Goal: Transaction & Acquisition: Purchase product/service

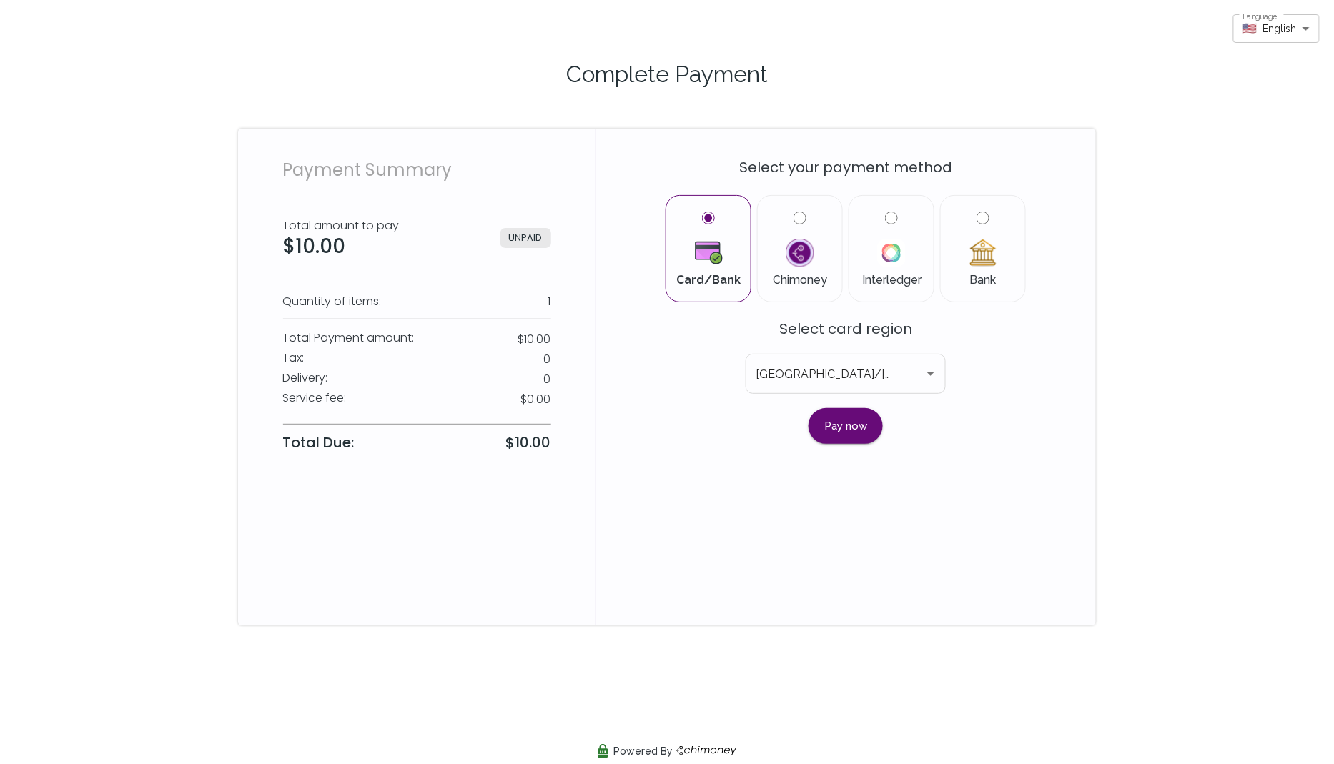
click at [983, 217] on input "Bank" at bounding box center [983, 218] width 13 height 13
radio input "true"
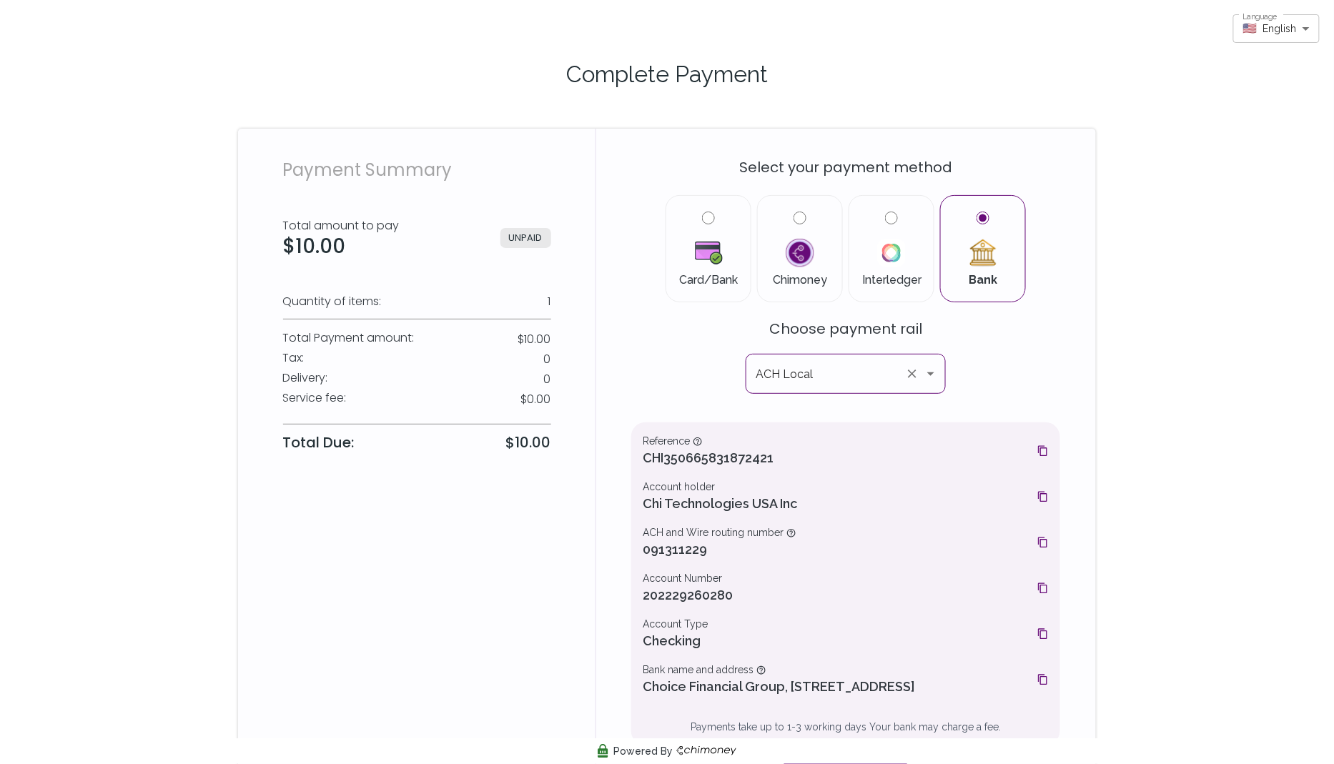
click at [935, 373] on icon "Open" at bounding box center [930, 373] width 17 height 17
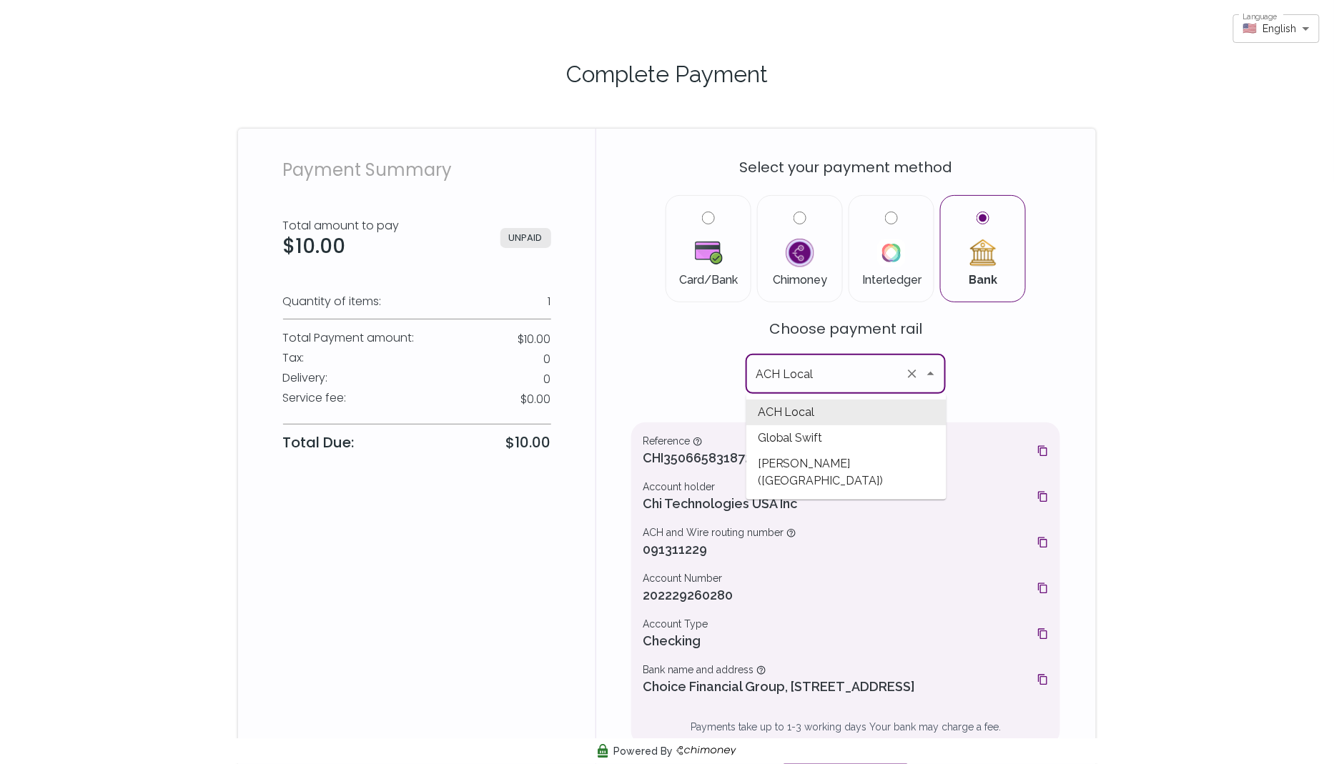
click at [601, 373] on div "Select your payment method Card/Bank Chimoney Interledger Bank Choose payment r…" at bounding box center [846, 476] width 500 height 695
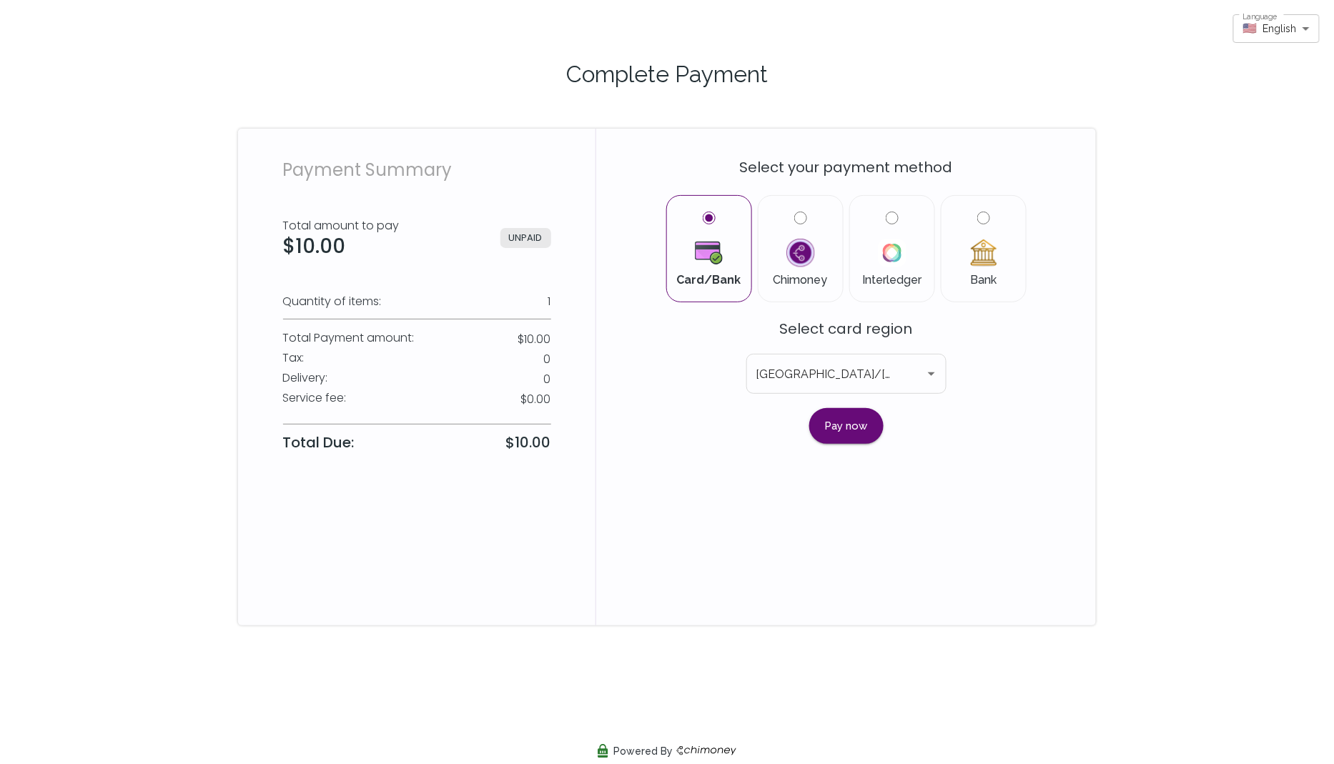
click at [988, 227] on label "Bank" at bounding box center [983, 249] width 61 height 74
click at [988, 225] on input "Bank" at bounding box center [984, 218] width 13 height 13
radio input "true"
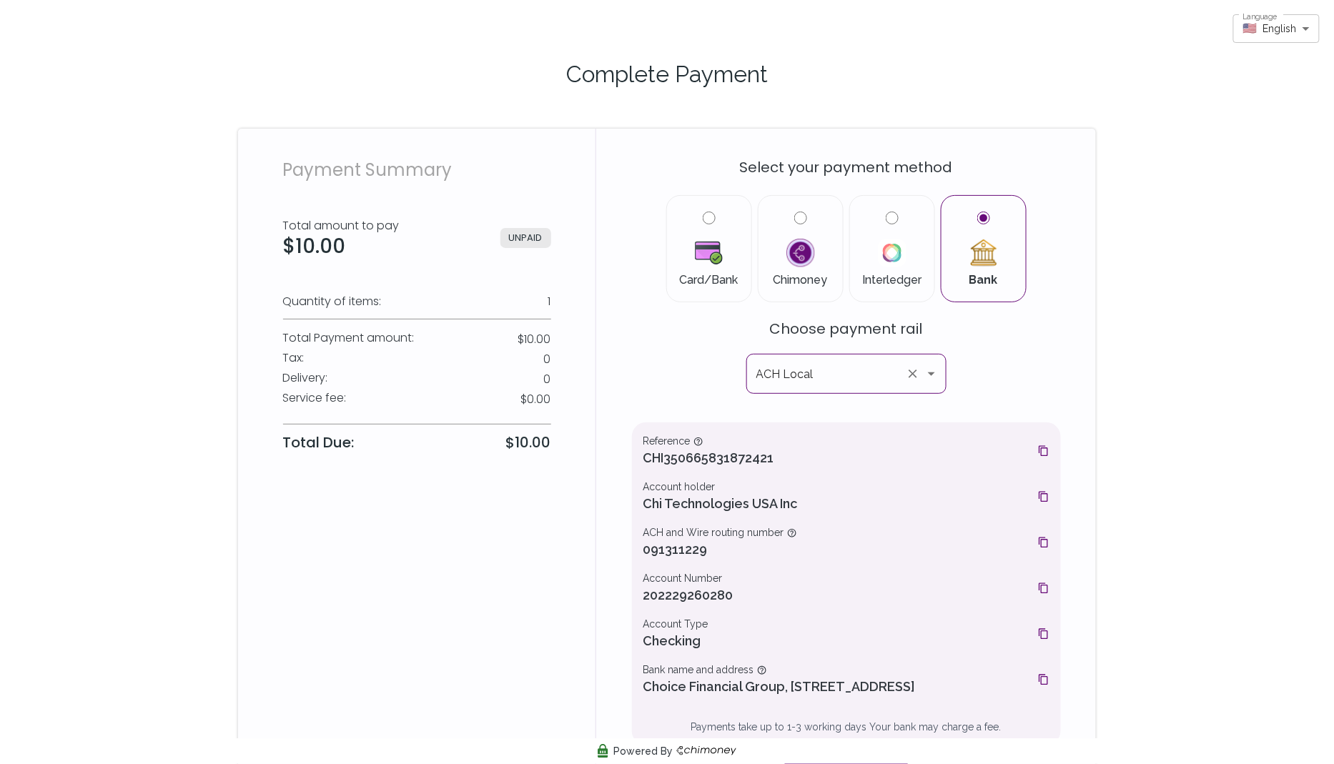
click at [937, 368] on icon "Open" at bounding box center [931, 373] width 17 height 17
click at [931, 374] on icon "Open" at bounding box center [931, 375] width 7 height 4
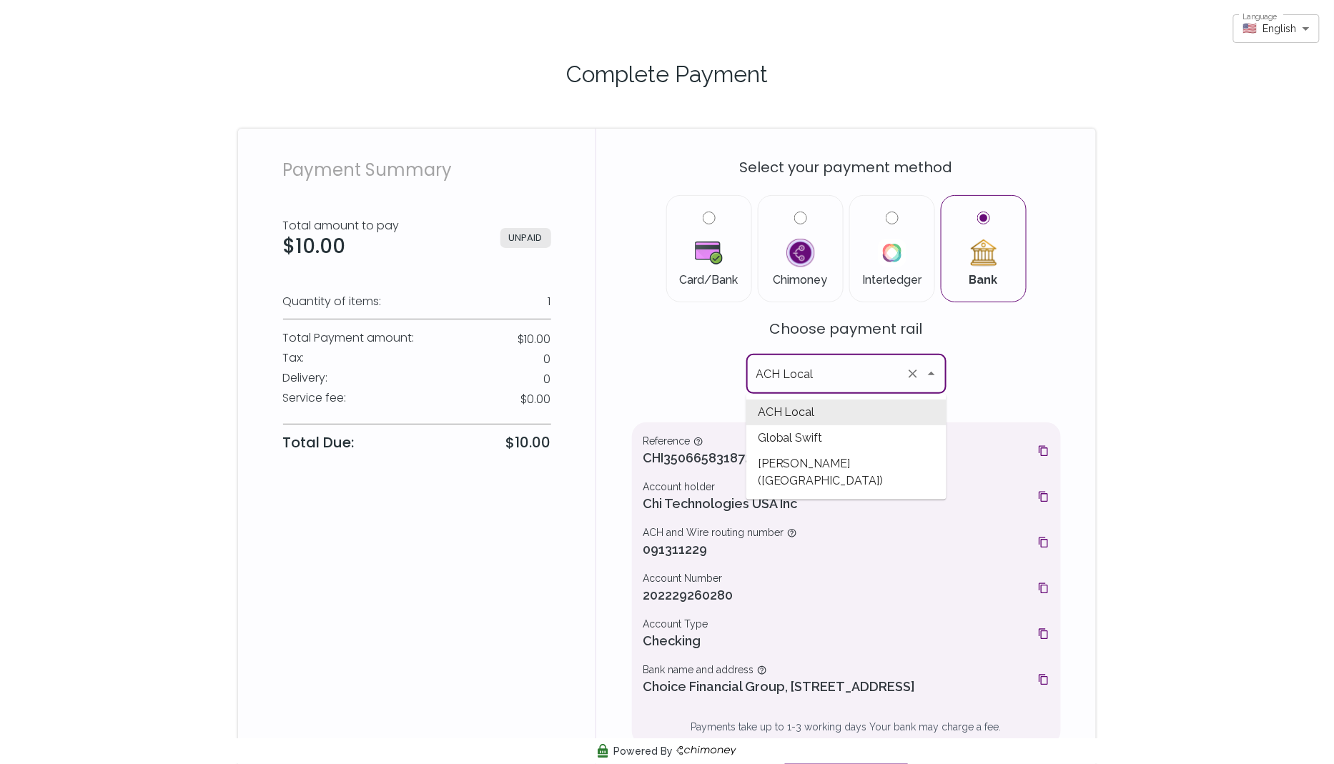
click at [644, 366] on div "Select your payment method Card/Bank Chimoney Interledger Bank Choose payment r…" at bounding box center [846, 468] width 429 height 644
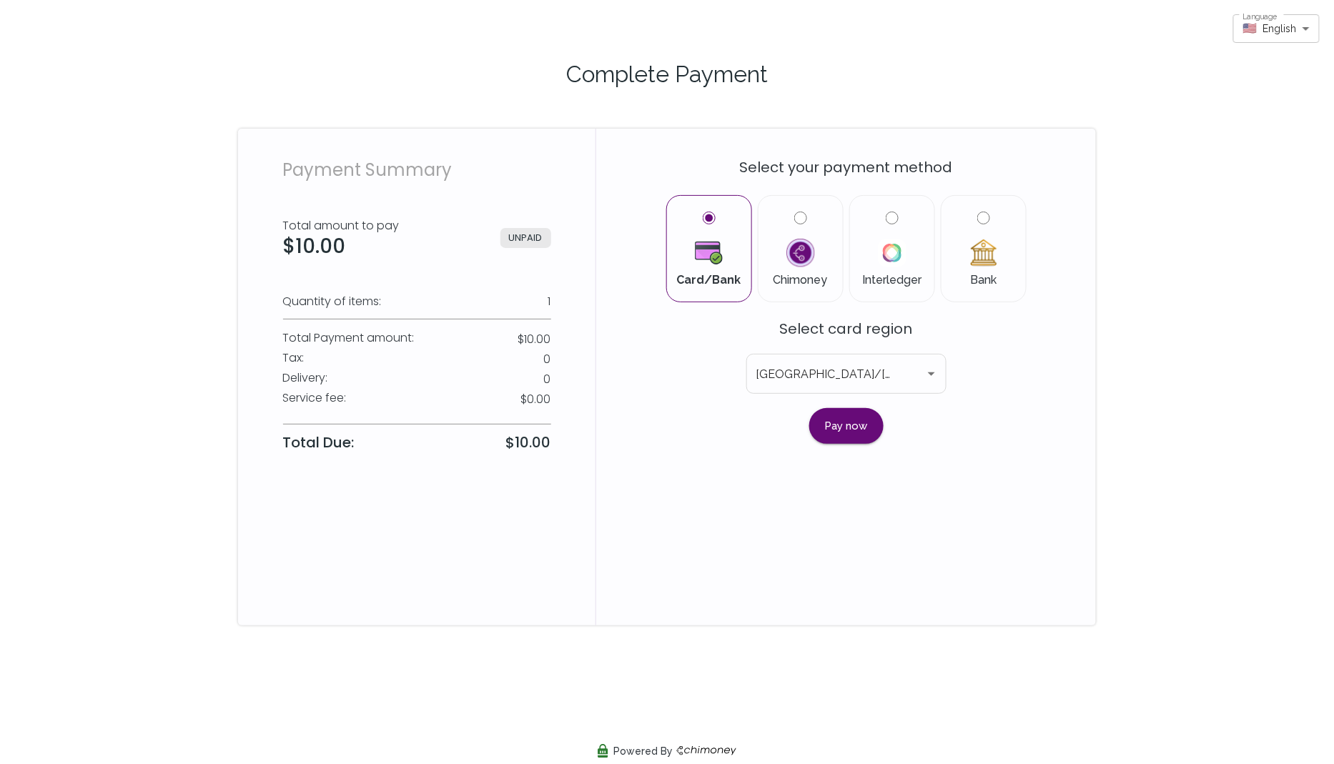
click at [984, 223] on input "Bank" at bounding box center [984, 218] width 13 height 13
radio input "true"
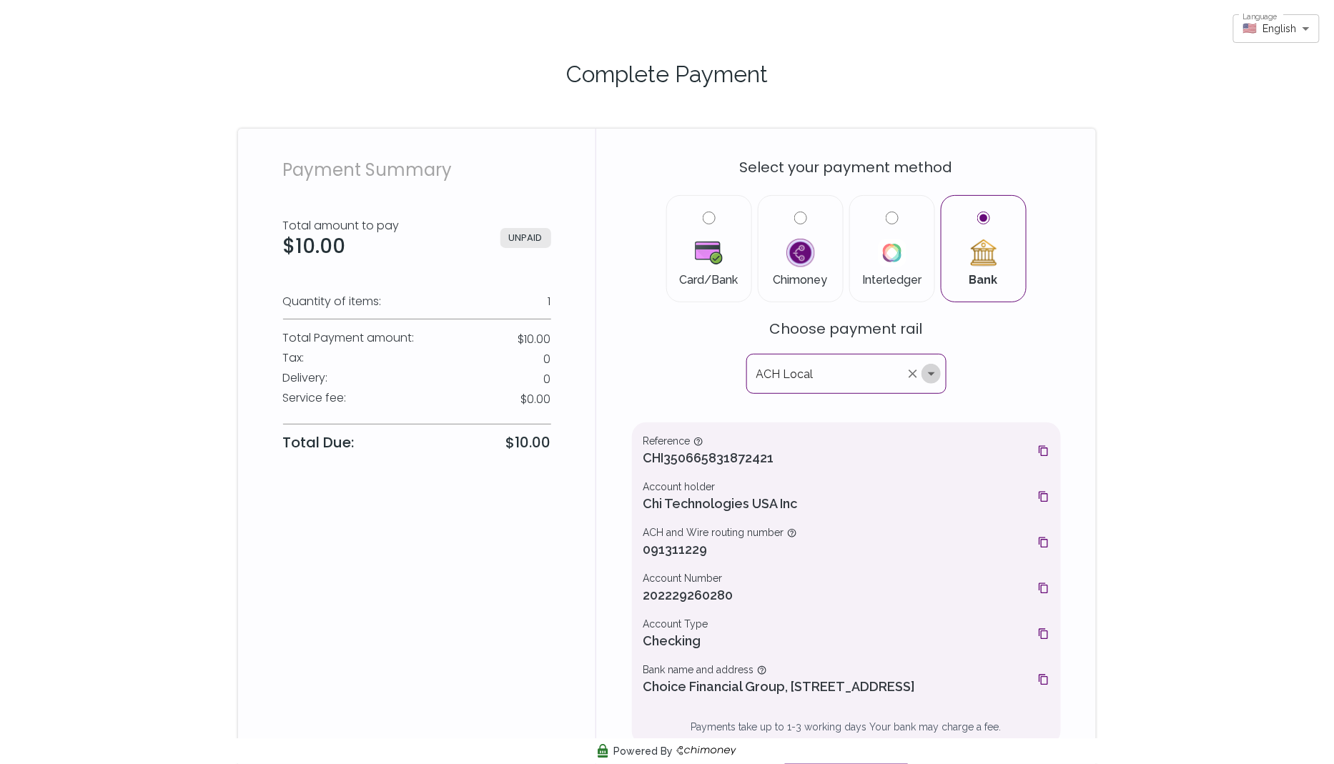
click at [931, 368] on icon "Open" at bounding box center [931, 373] width 17 height 17
click at [990, 369] on div "Select your payment method Card/Bank Chimoney Interledger Bank Choose payment r…" at bounding box center [846, 468] width 429 height 644
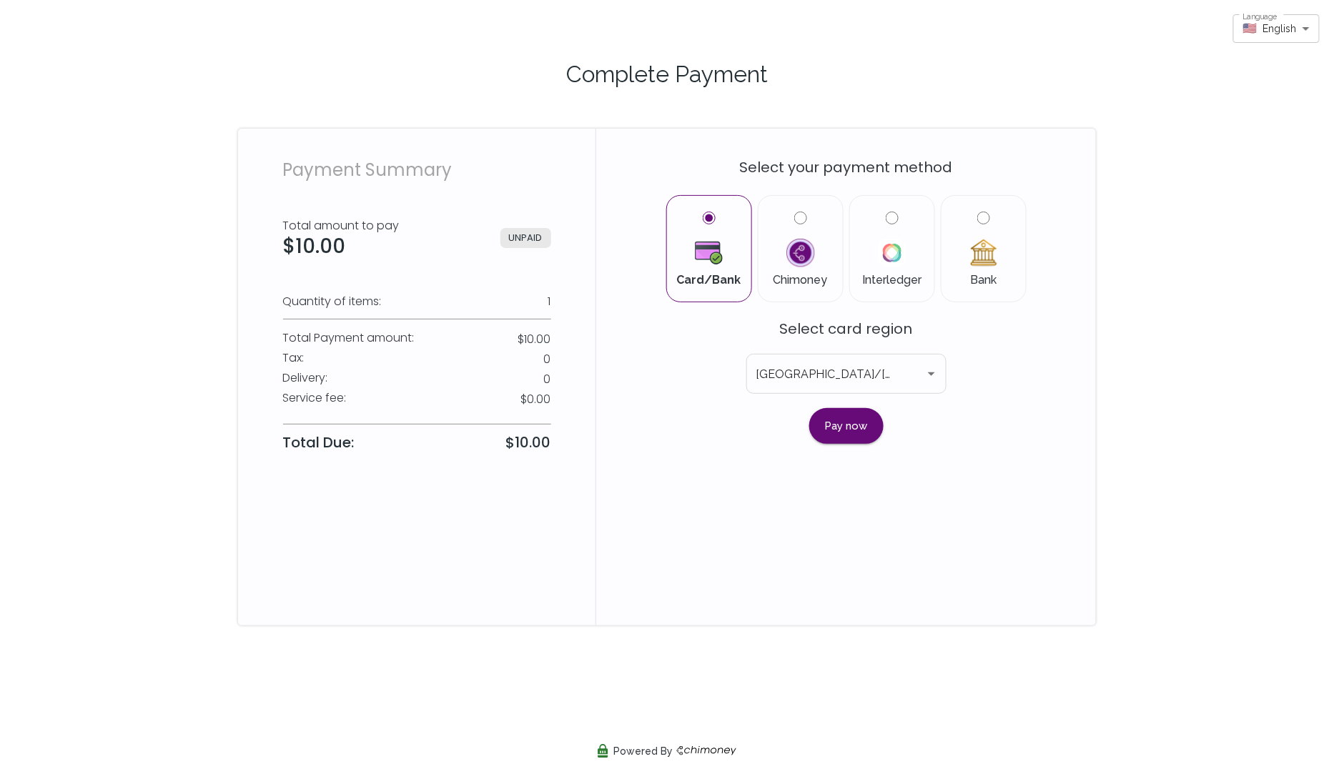
click at [123, 73] on div "Complete Payment Payment Summary Total amount to pay $10.00 UNPAID Quantity of …" at bounding box center [667, 330] width 1334 height 660
click at [985, 217] on input "Bank" at bounding box center [984, 218] width 13 height 13
radio input "true"
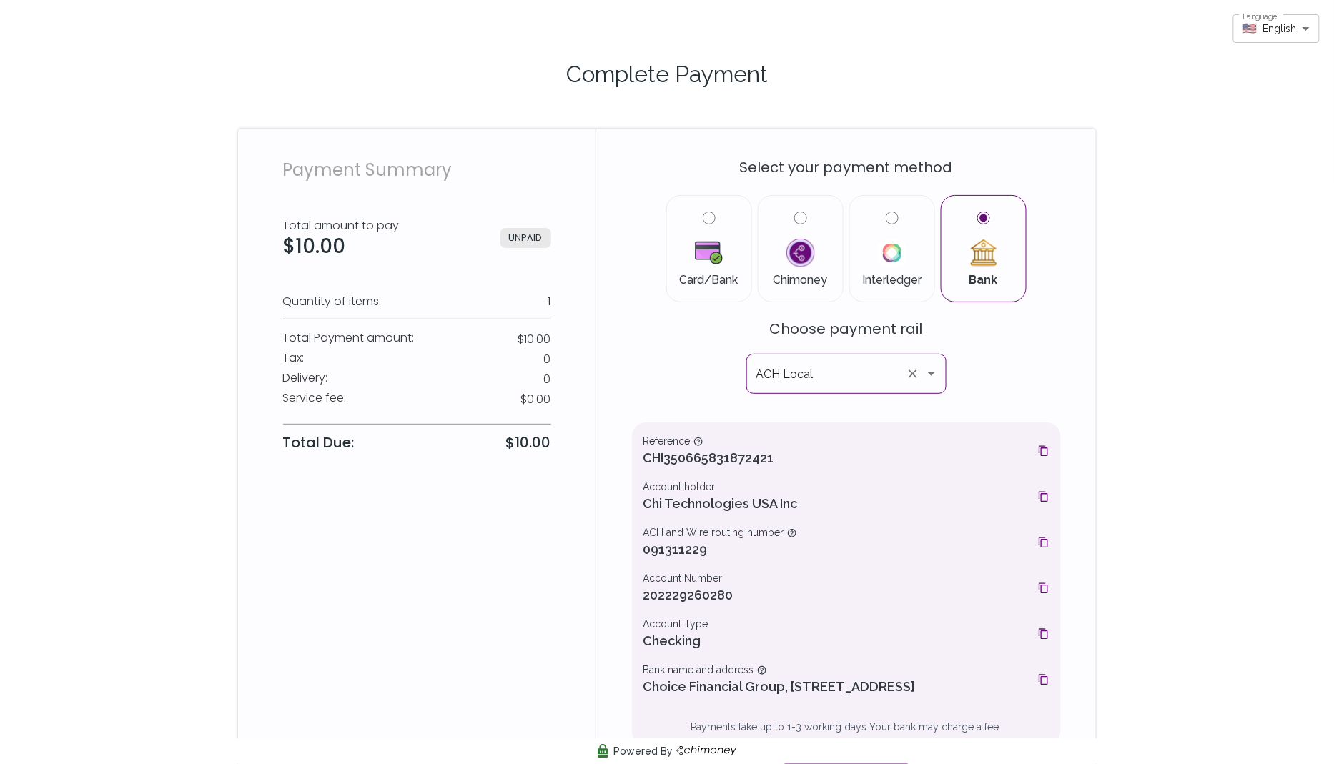
click at [933, 370] on icon "Open" at bounding box center [931, 373] width 17 height 17
click at [1002, 376] on div "Select your payment method Card/Bank Chimoney Interledger Bank Choose payment r…" at bounding box center [846, 468] width 429 height 644
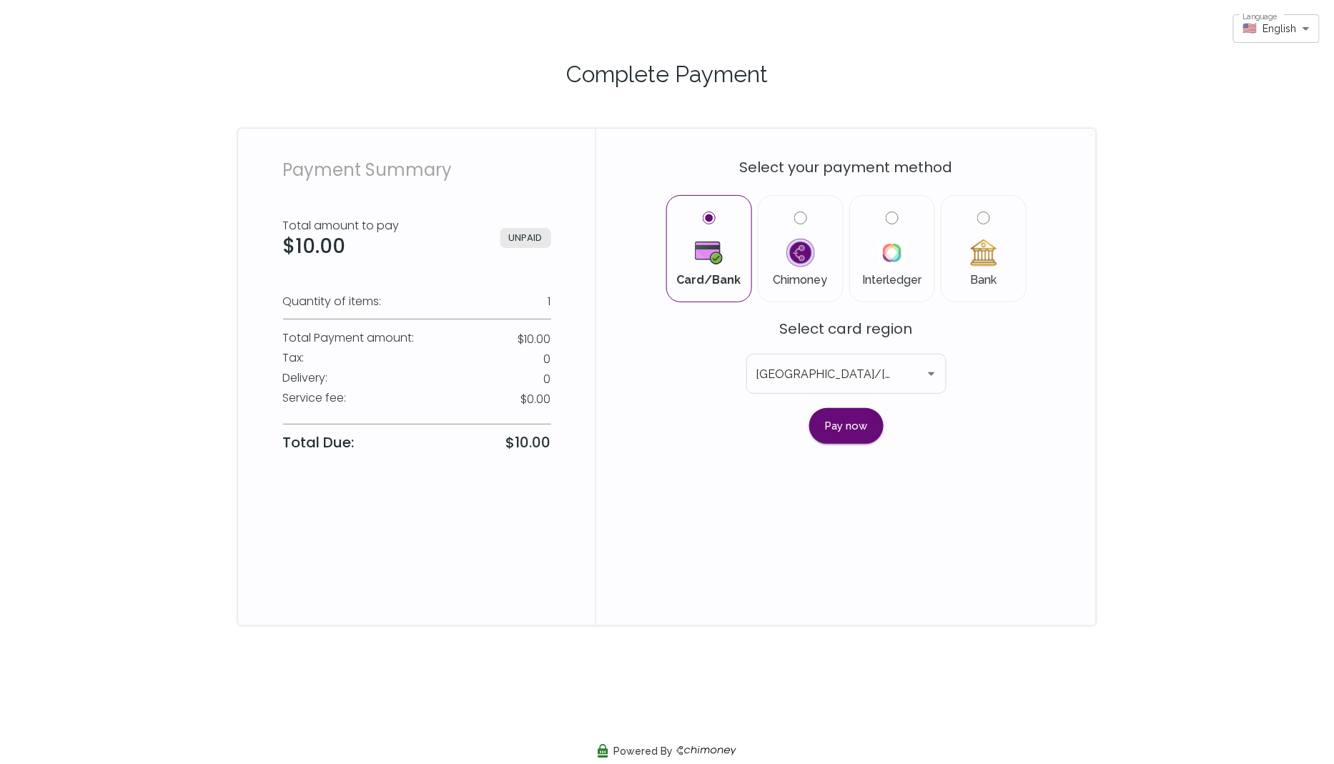
click at [986, 215] on input "Bank" at bounding box center [984, 218] width 13 height 13
radio input "true"
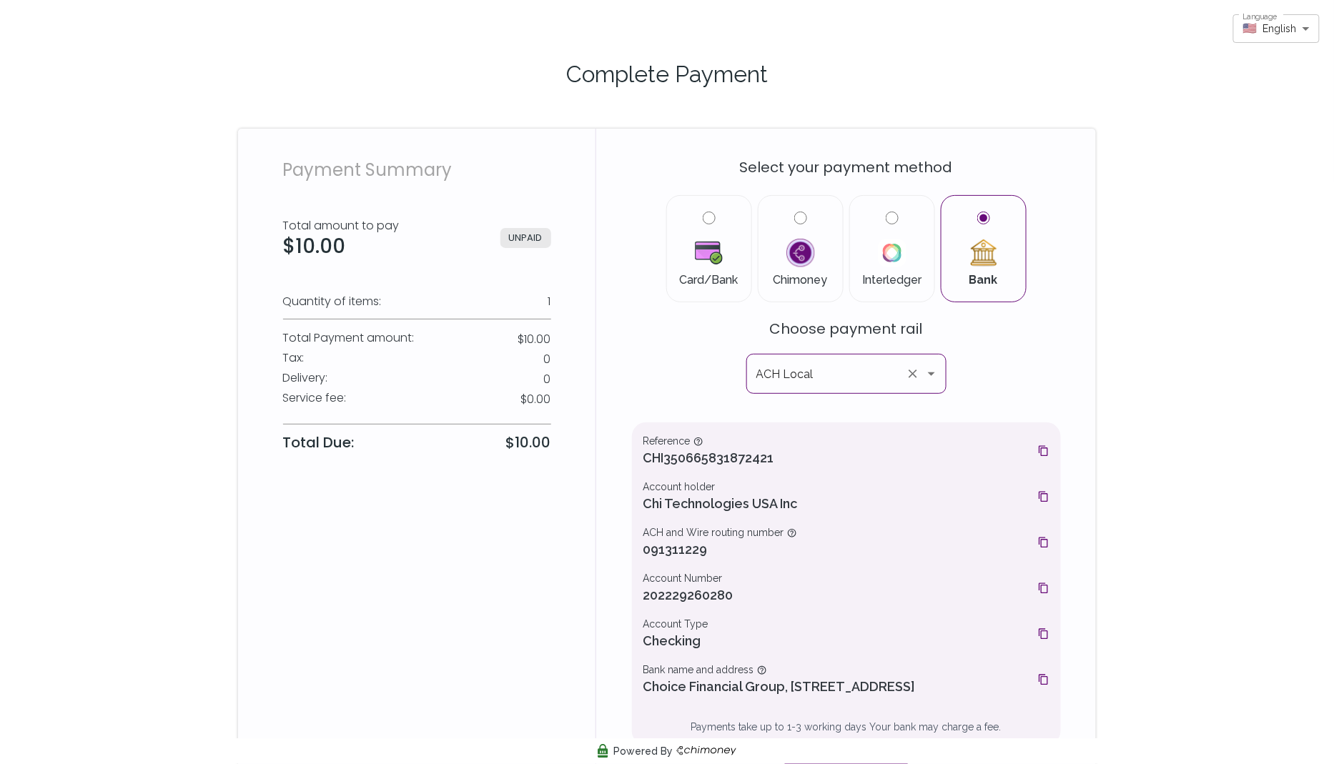
click at [930, 377] on icon "Open" at bounding box center [931, 373] width 17 height 17
click at [1003, 400] on div "Select your payment method Card/Bank Chimoney Interledger Bank Choose payment r…" at bounding box center [846, 468] width 429 height 644
click at [929, 373] on icon "Open" at bounding box center [931, 375] width 7 height 4
click at [978, 380] on div "Select your payment method Card/Bank Chimoney Interledger Bank Choose payment r…" at bounding box center [846, 468] width 429 height 644
click at [936, 374] on icon "Open" at bounding box center [931, 373] width 17 height 17
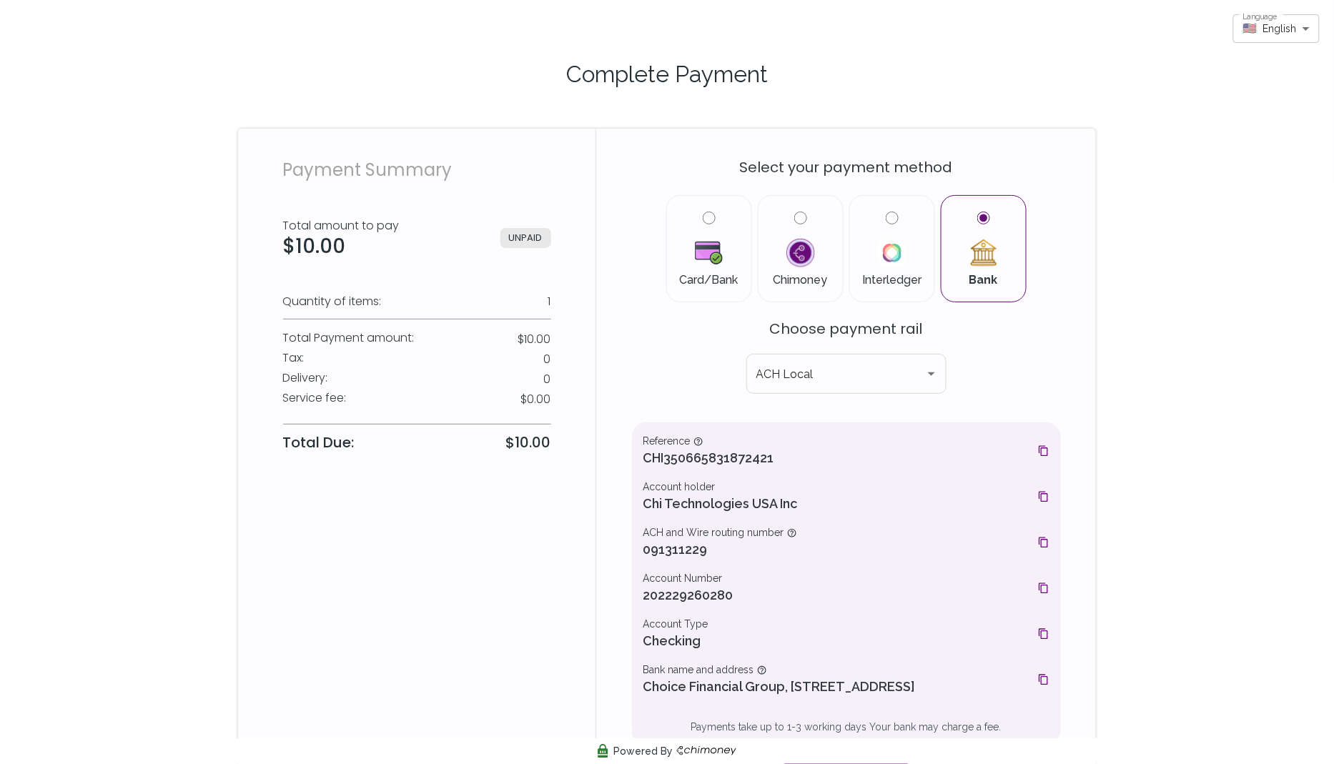
click at [635, 362] on div "Select your payment method Card/Bank Chimoney Interledger Bank Choose payment r…" at bounding box center [846, 468] width 429 height 644
click at [714, 89] on p "Complete Payment" at bounding box center [667, 74] width 824 height 34
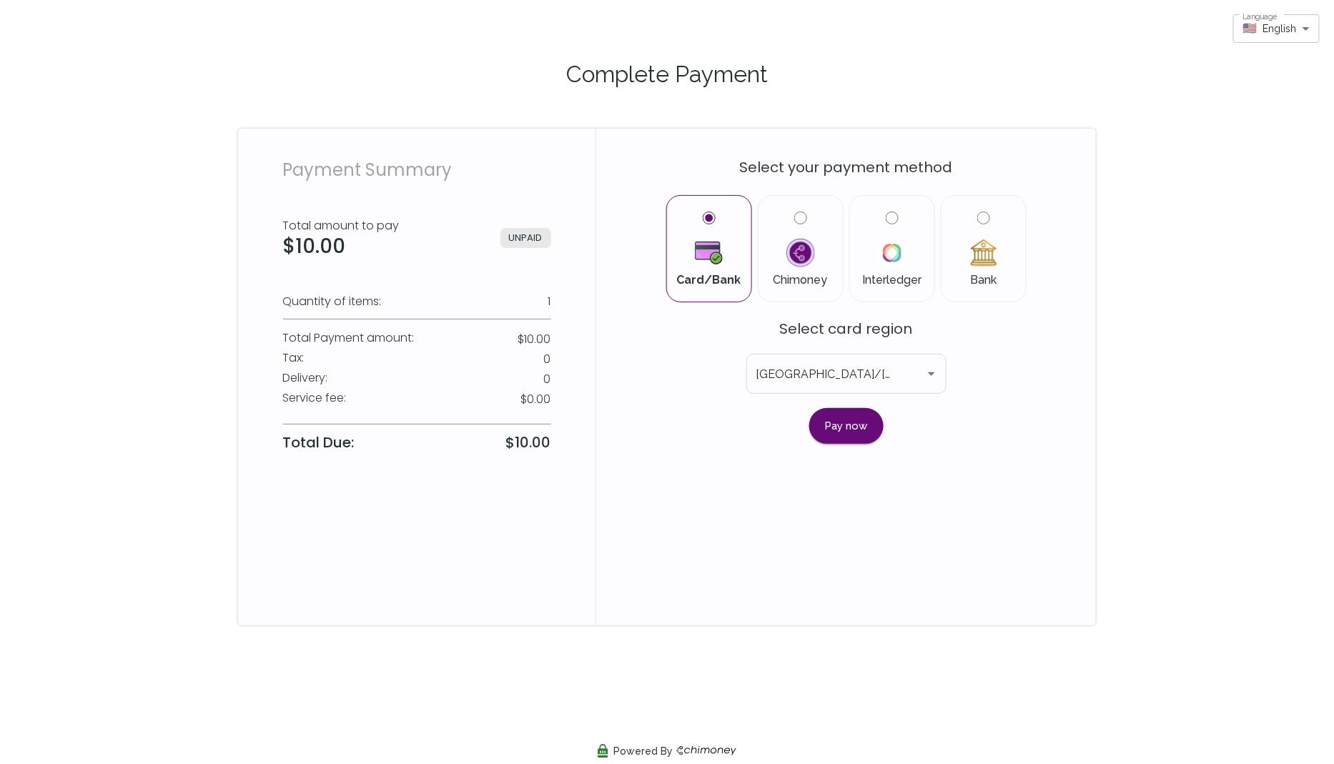
click at [980, 212] on input "Bank" at bounding box center [984, 218] width 13 height 13
radio input "true"
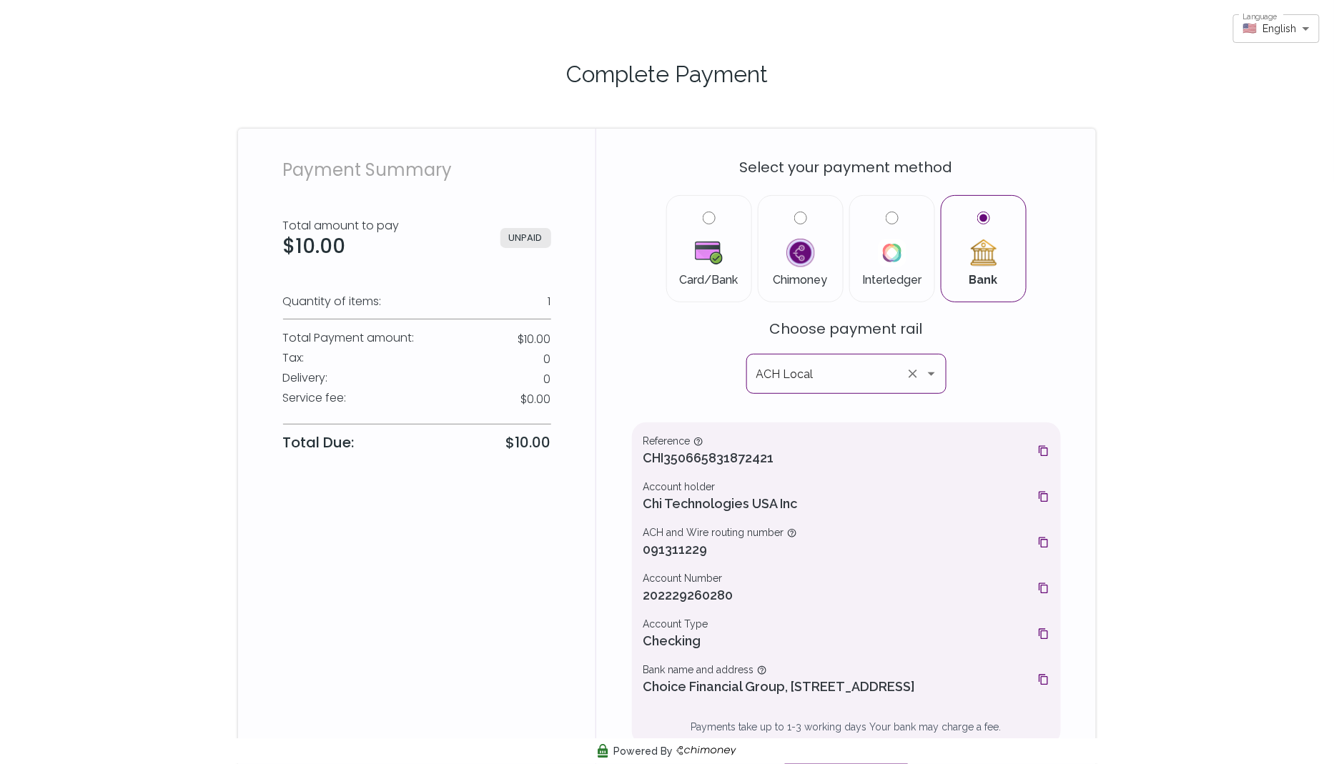
click at [932, 373] on icon "Open" at bounding box center [931, 375] width 7 height 4
click at [1031, 377] on div "Select your payment method Card/Bank Chimoney Interledger Bank Choose payment r…" at bounding box center [846, 468] width 429 height 644
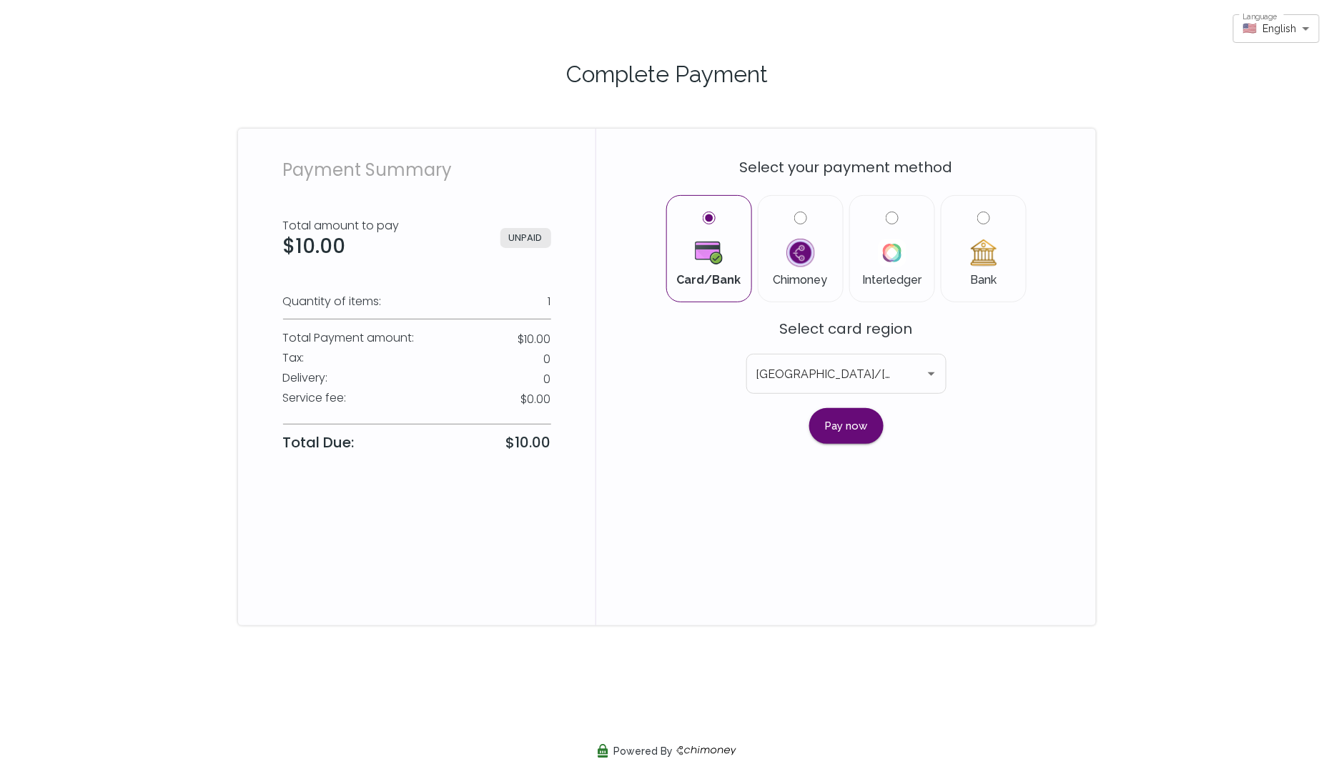
click at [972, 213] on label "Bank" at bounding box center [983, 249] width 61 height 74
click at [978, 213] on input "Bank" at bounding box center [984, 218] width 13 height 13
radio input "true"
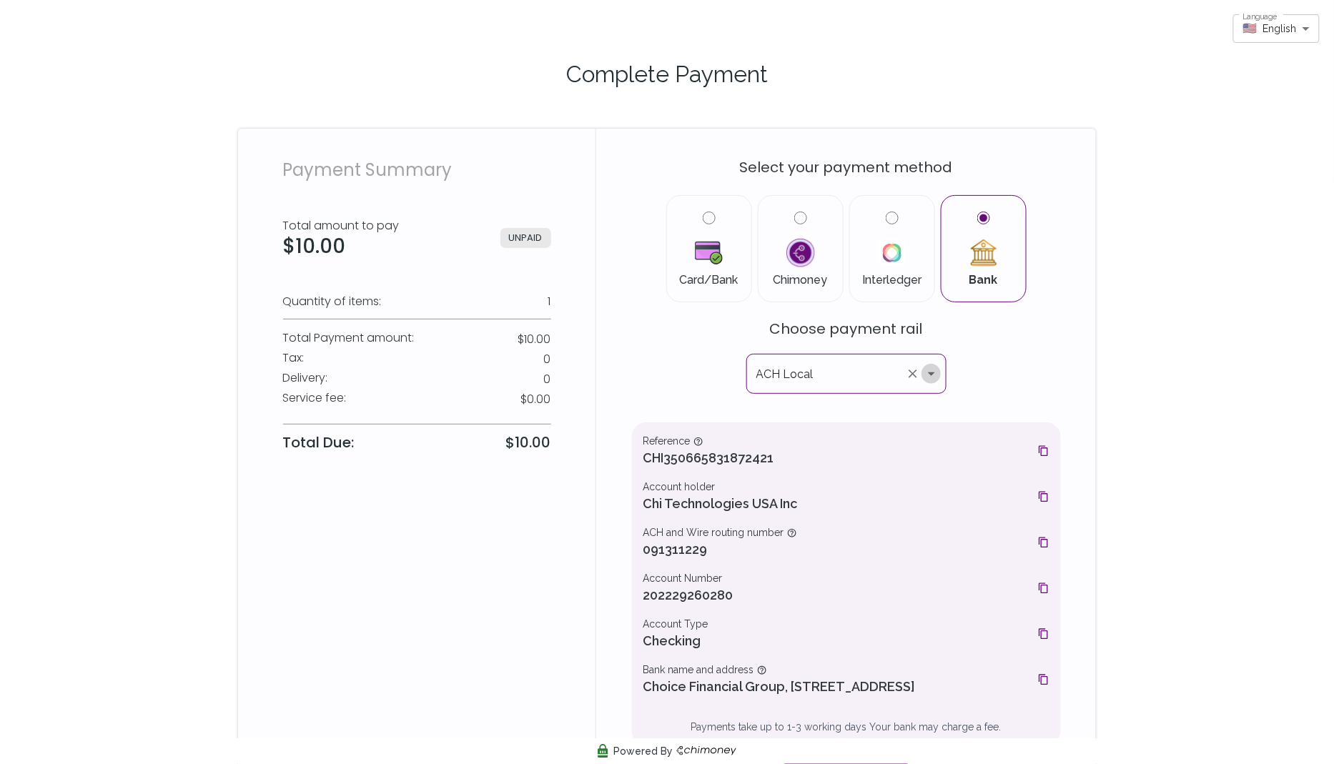
click at [928, 370] on icon "Open" at bounding box center [931, 373] width 17 height 17
click at [967, 381] on div "Select your payment method Card/Bank Chimoney Interledger Bank Choose payment r…" at bounding box center [846, 468] width 429 height 644
click at [935, 369] on icon "Open" at bounding box center [931, 373] width 17 height 17
click at [605, 313] on div "Select your payment method Card/Bank Chimoney Interledger Bank Choose payment r…" at bounding box center [846, 476] width 500 height 695
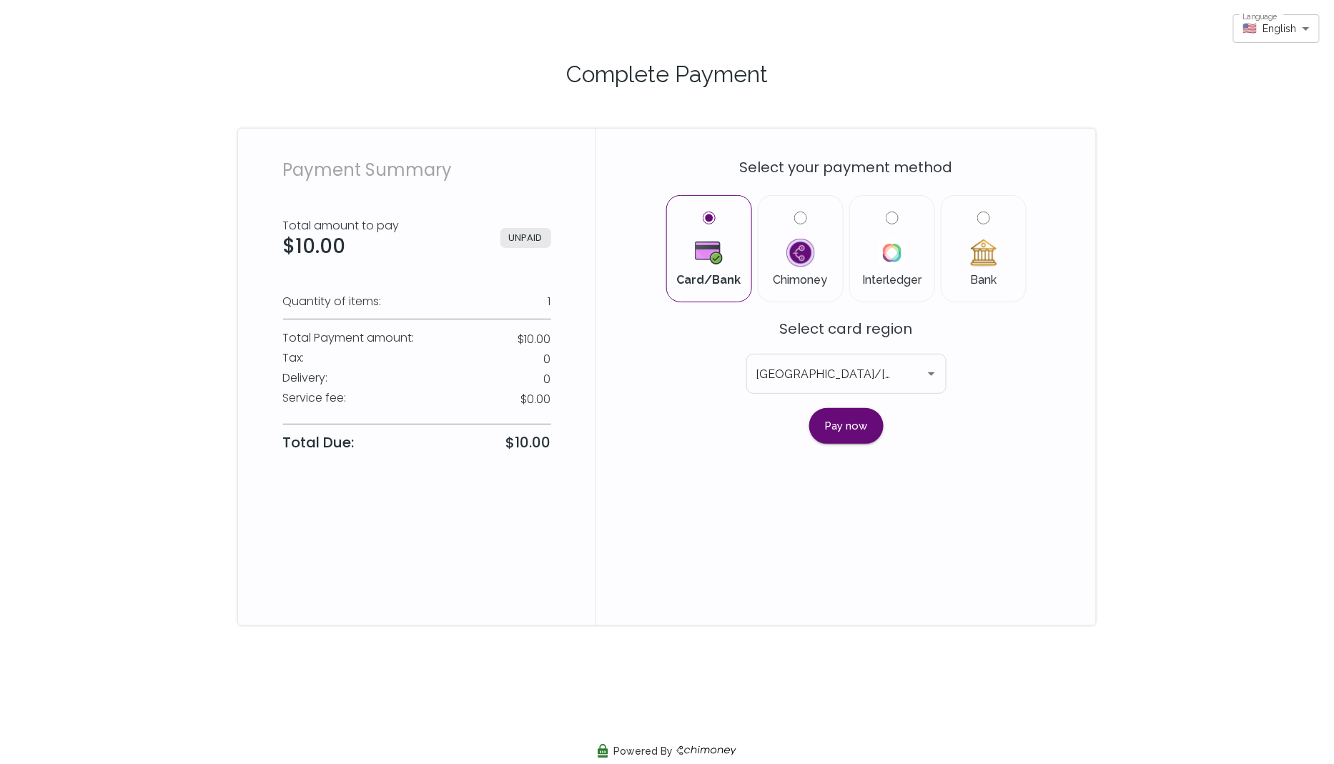
click at [983, 223] on input "Bank" at bounding box center [984, 218] width 13 height 13
radio input "true"
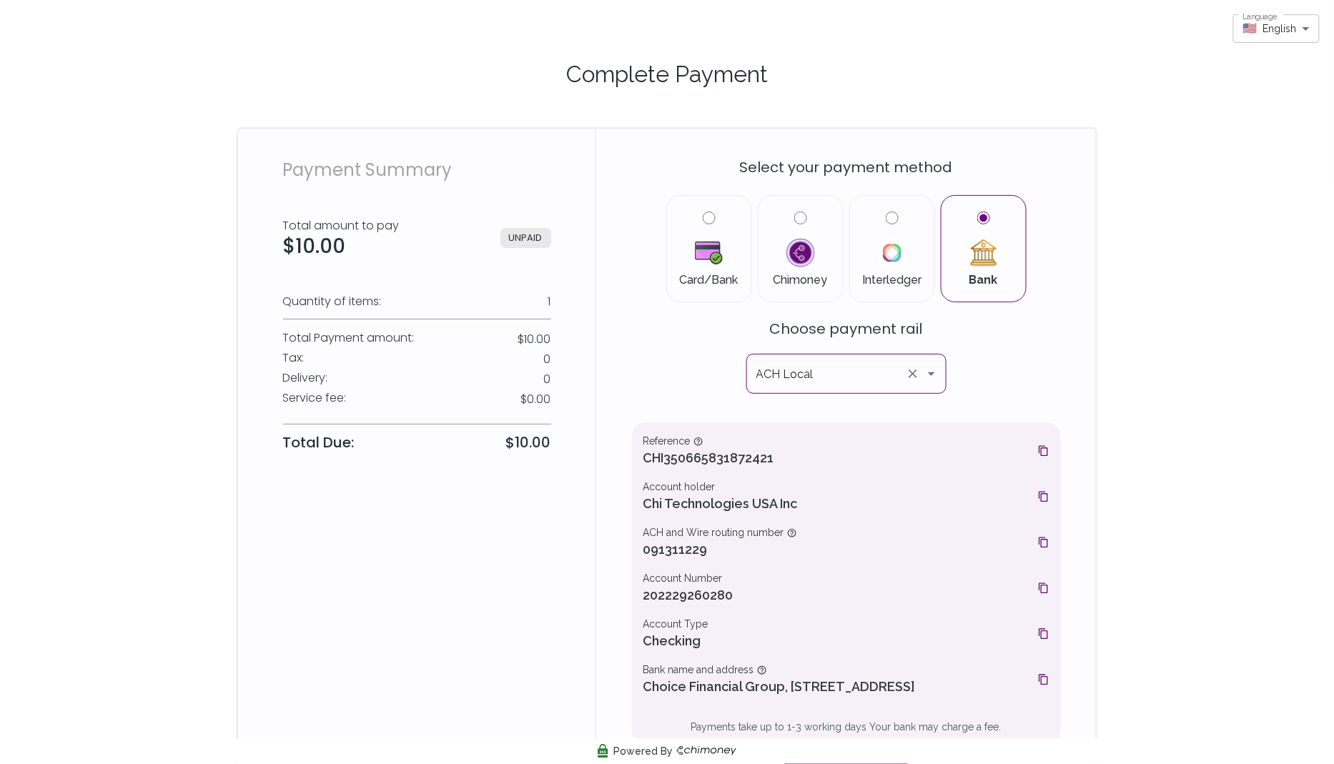
click at [936, 373] on icon "Open" at bounding box center [931, 373] width 17 height 17
click at [980, 388] on div "Select your payment method Card/Bank Chimoney Interledger Bank Choose payment r…" at bounding box center [846, 468] width 429 height 644
click at [930, 375] on icon "Open" at bounding box center [931, 373] width 17 height 17
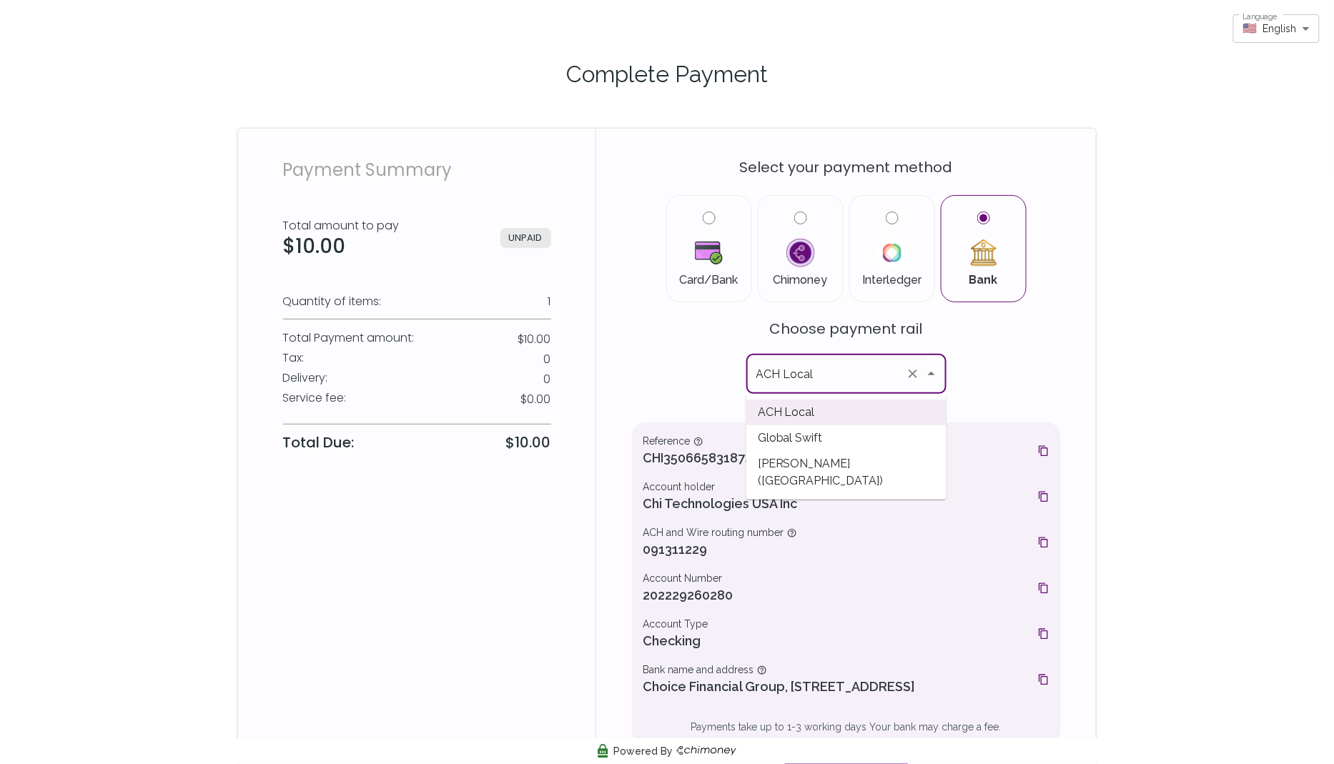
click at [1060, 409] on div "Select your payment method Card/Bank Chimoney Interledger Bank Choose payment r…" at bounding box center [846, 468] width 429 height 644
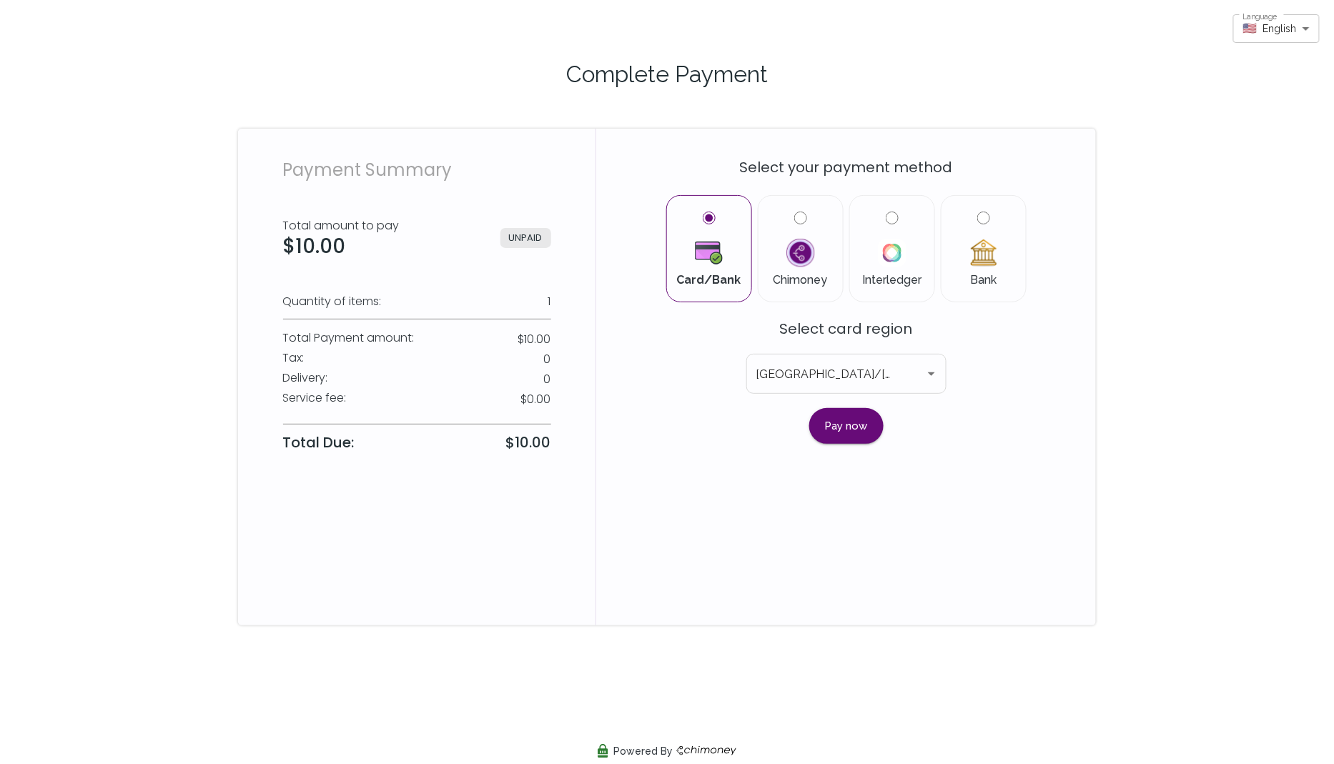
click at [967, 222] on label "Bank" at bounding box center [983, 249] width 61 height 74
click at [978, 222] on input "Bank" at bounding box center [984, 218] width 13 height 13
radio input "true"
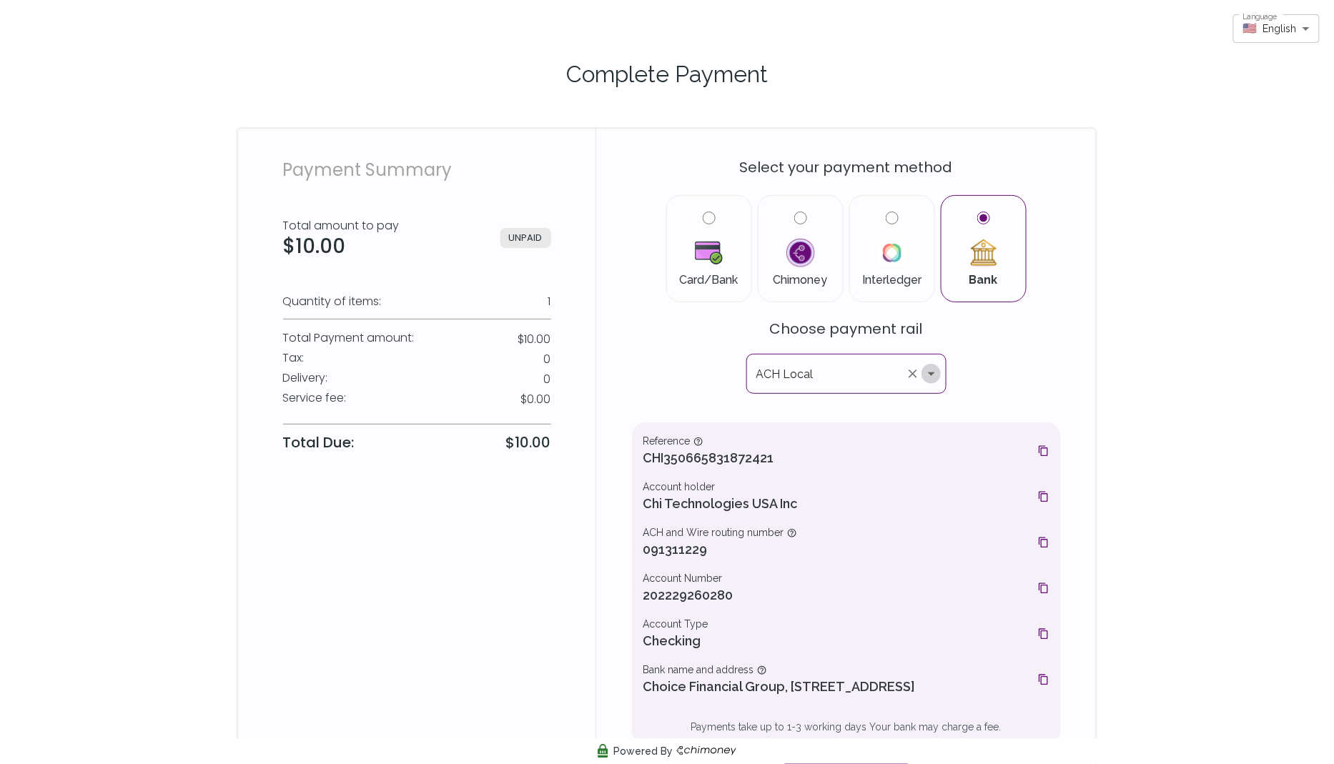
click at [929, 365] on icon "Open" at bounding box center [931, 373] width 17 height 17
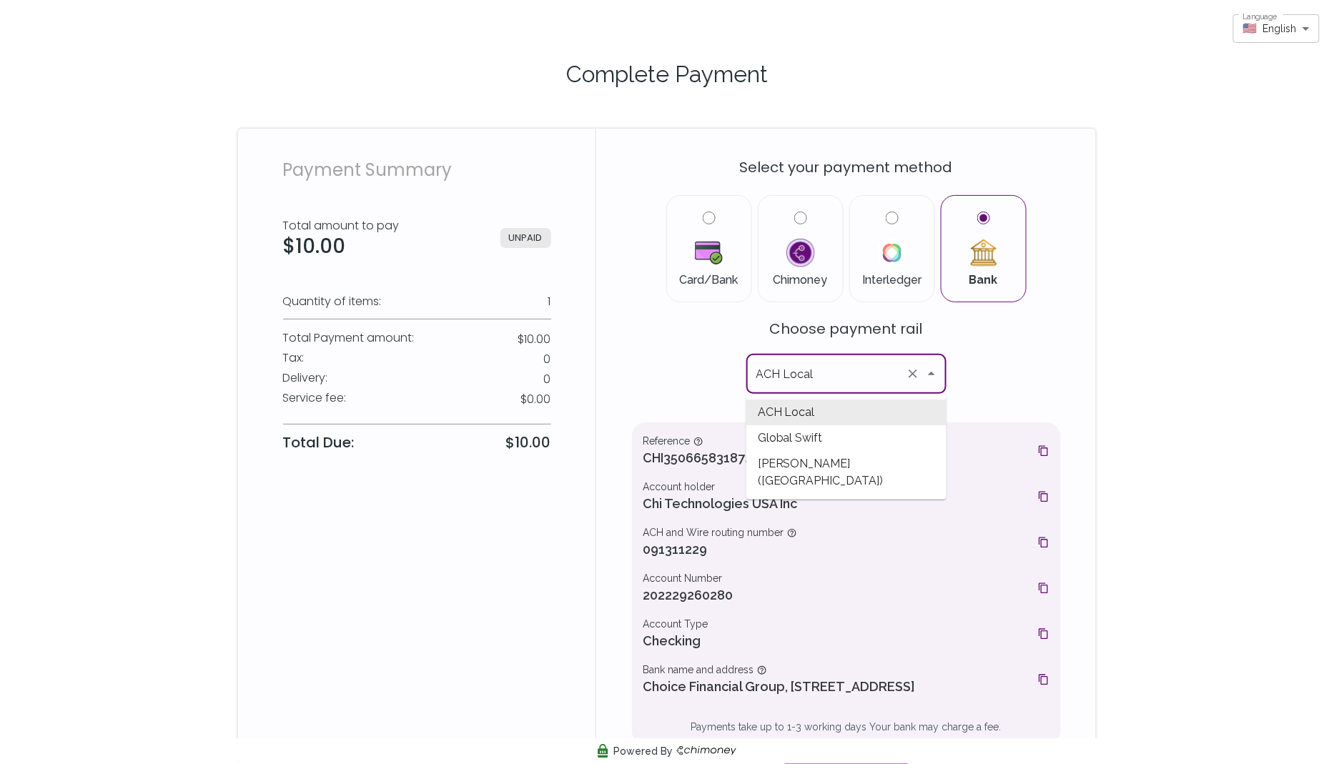
click at [1013, 386] on div "Select your payment method Card/Bank Chimoney Interledger Bank Choose payment r…" at bounding box center [846, 468] width 429 height 644
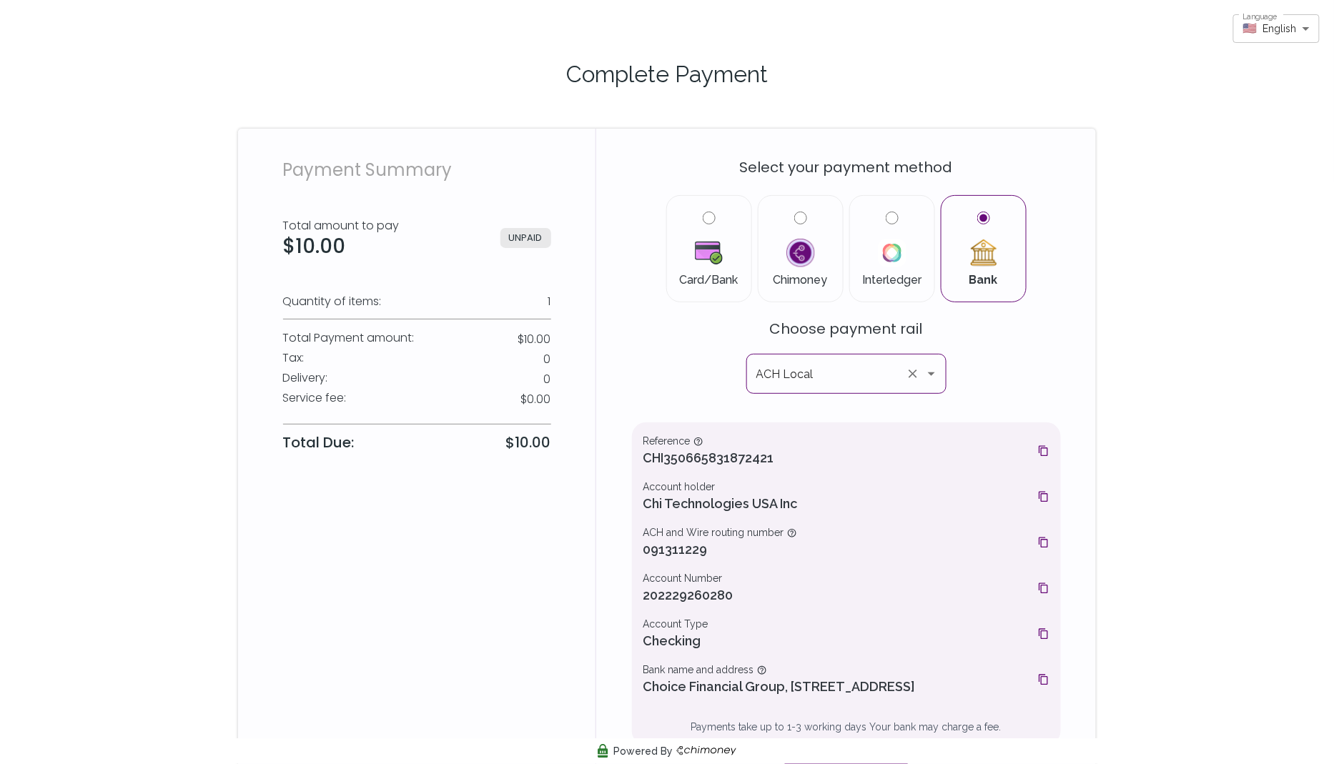
click at [937, 373] on icon "Open" at bounding box center [931, 373] width 17 height 17
click at [620, 335] on div "Select your payment method Card/Bank Chimoney Interledger Bank Choose payment r…" at bounding box center [846, 476] width 500 height 695
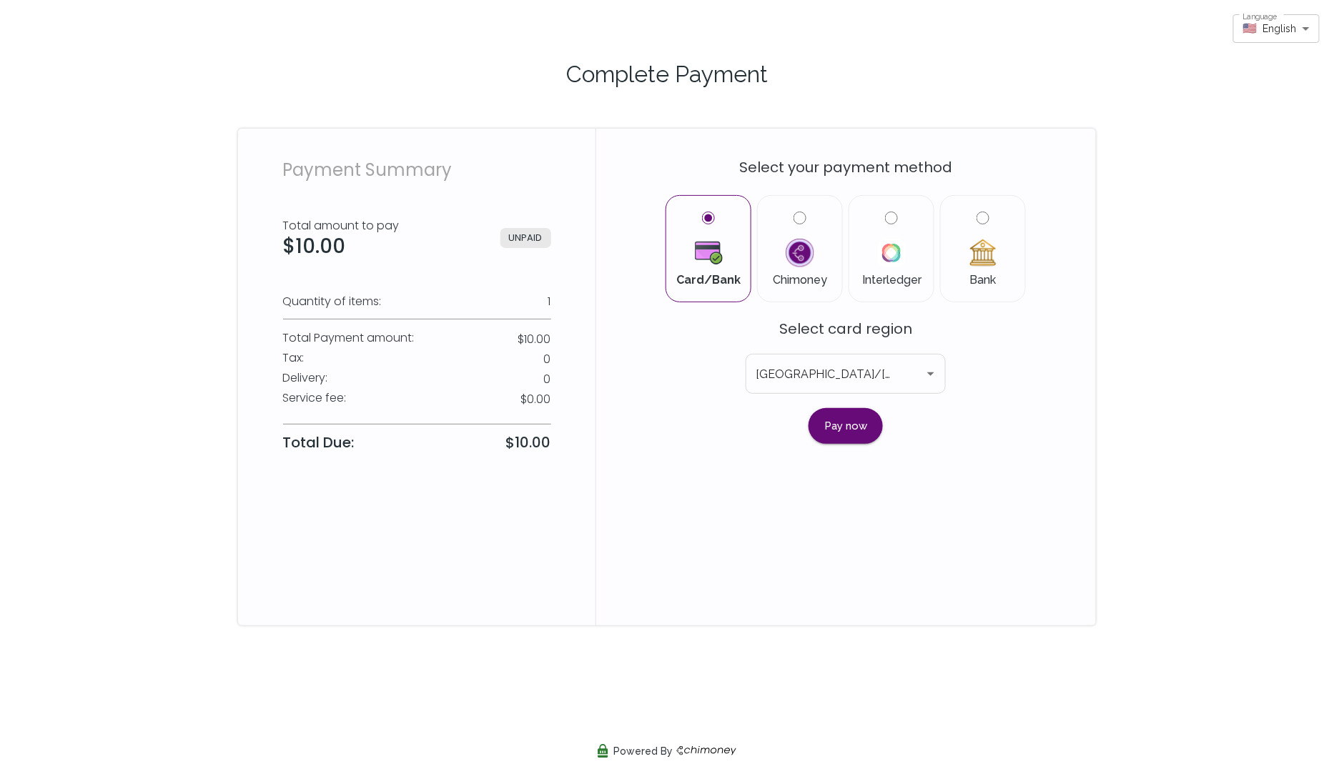
click at [983, 215] on input "Bank" at bounding box center [983, 218] width 13 height 13
radio input "true"
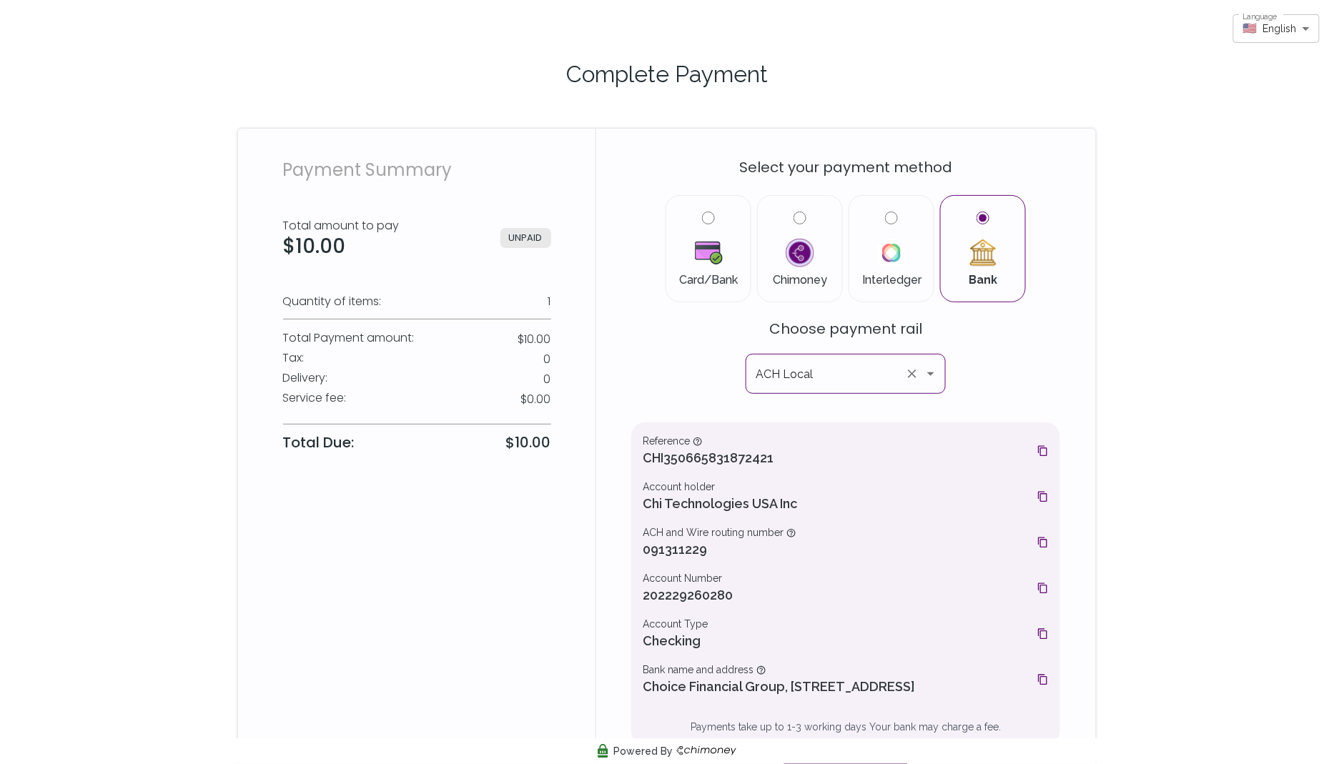
click at [930, 378] on icon "Open" at bounding box center [930, 373] width 17 height 17
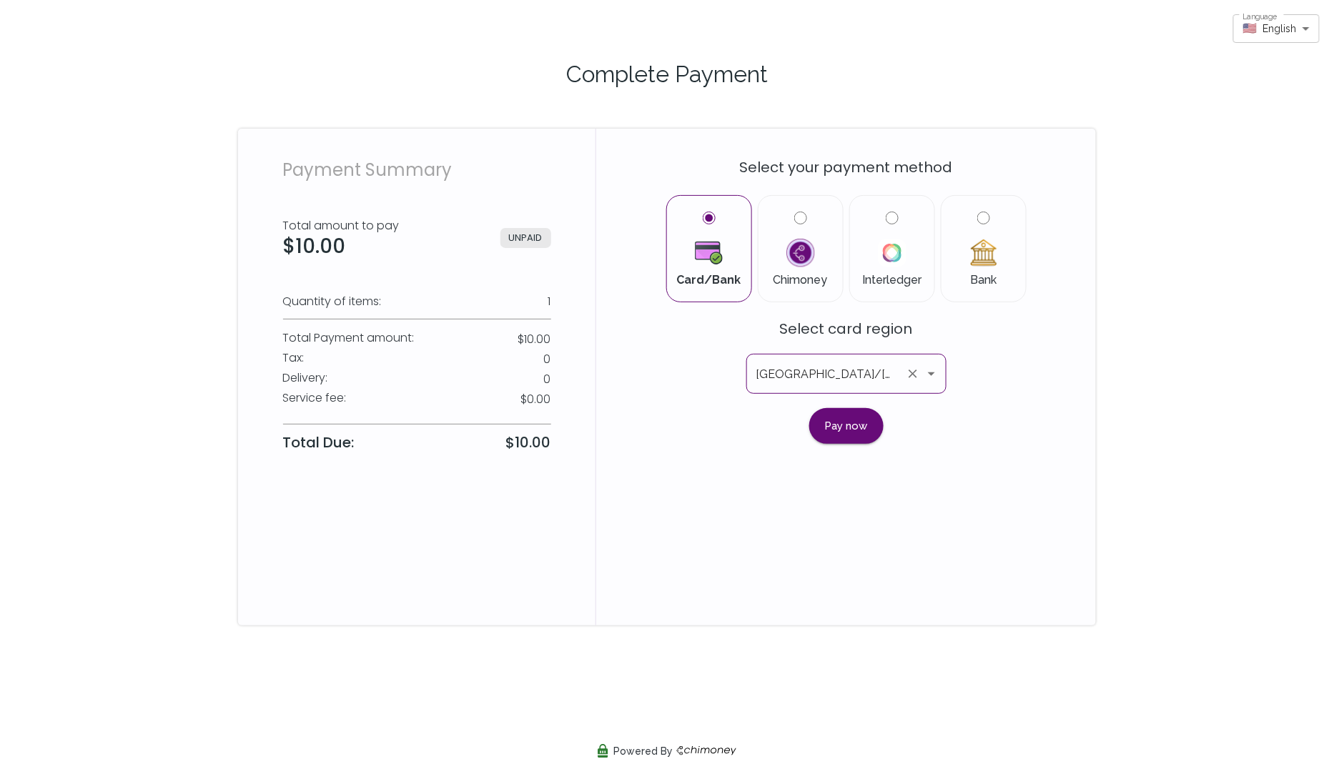
click at [931, 370] on icon "Open" at bounding box center [931, 373] width 17 height 17
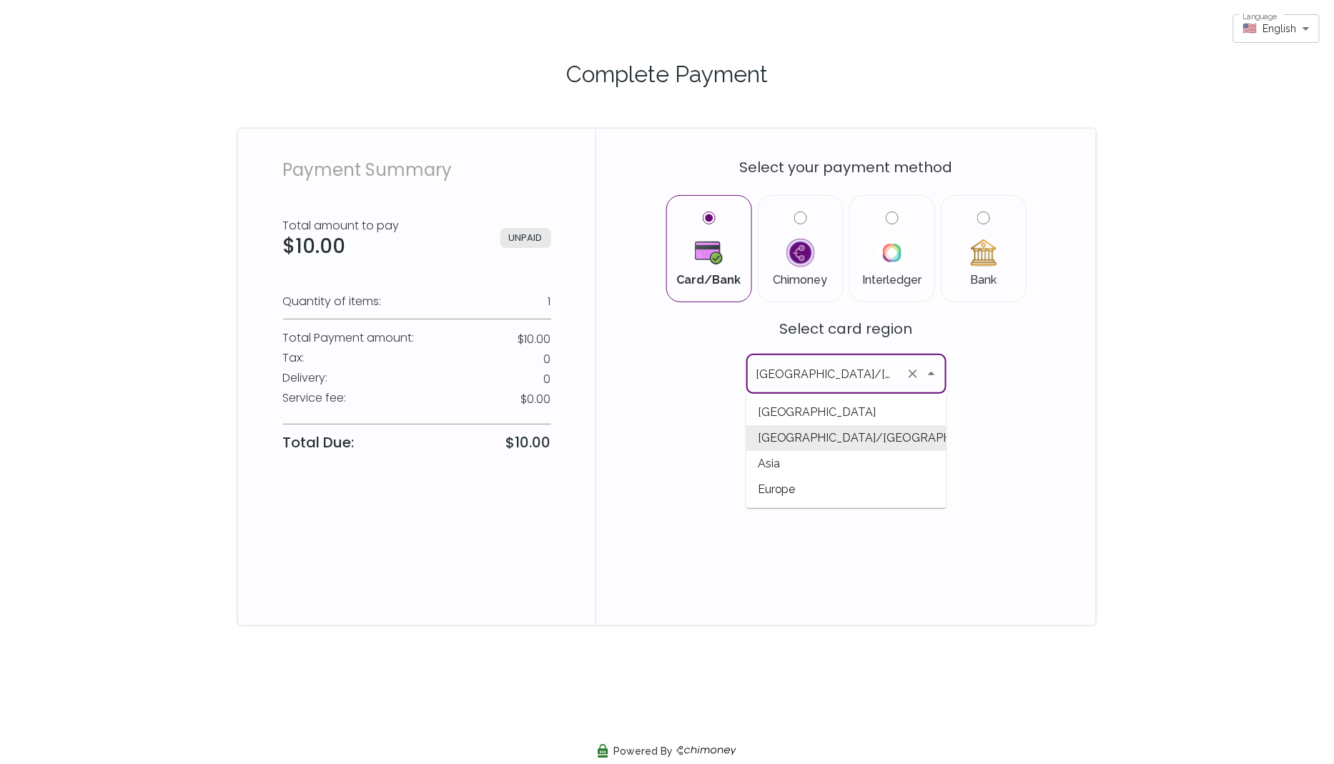
click at [970, 359] on div "Select your payment method Card/Bank Chimoney Interledger Bank Select card regi…" at bounding box center [846, 295] width 429 height 298
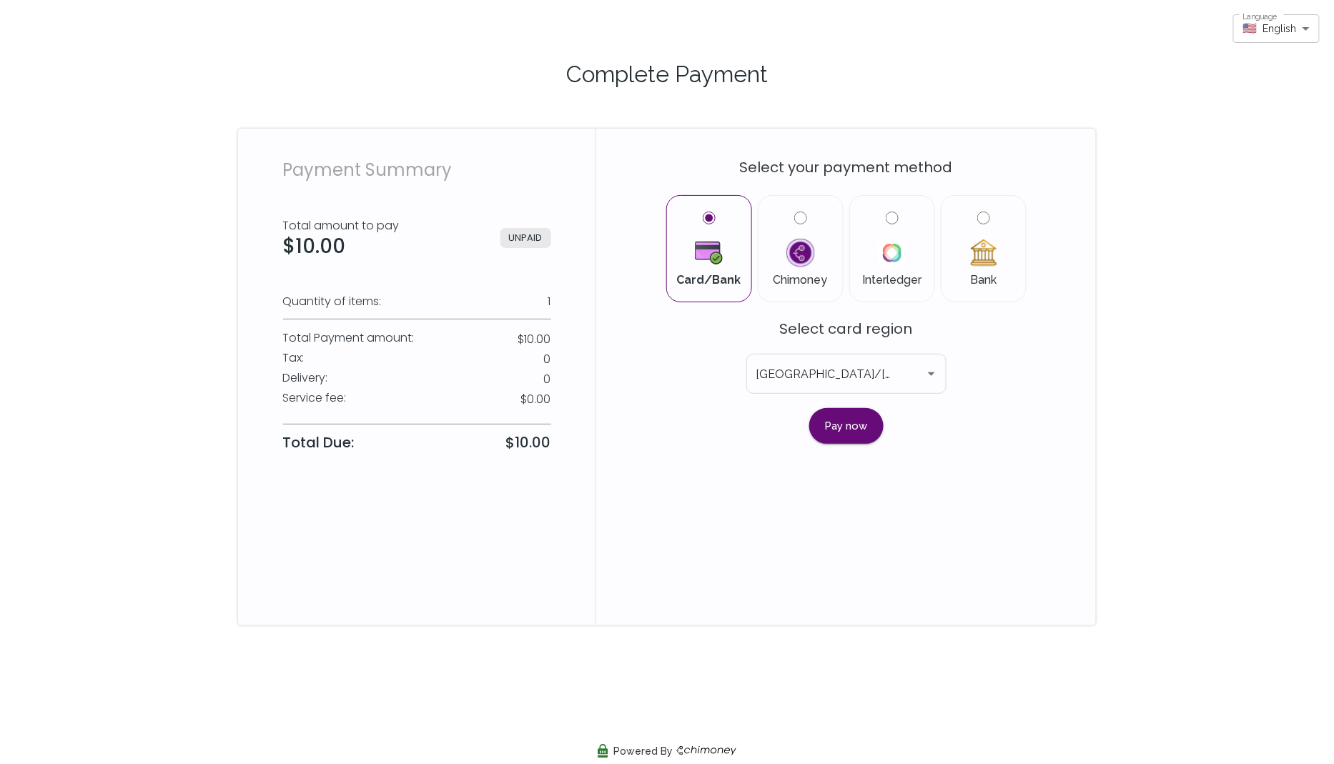
click at [978, 216] on input "Bank" at bounding box center [984, 218] width 13 height 13
radio input "true"
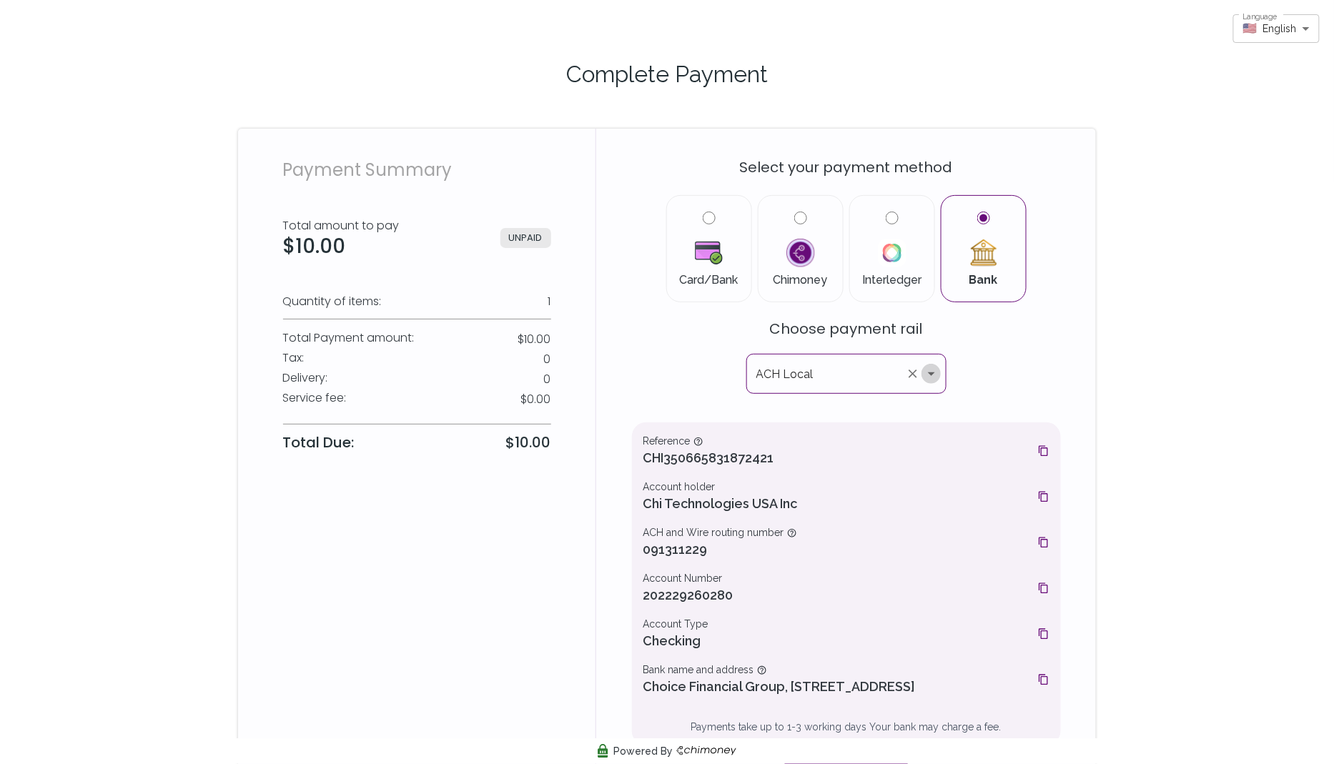
click at [926, 374] on icon "Open" at bounding box center [931, 373] width 17 height 17
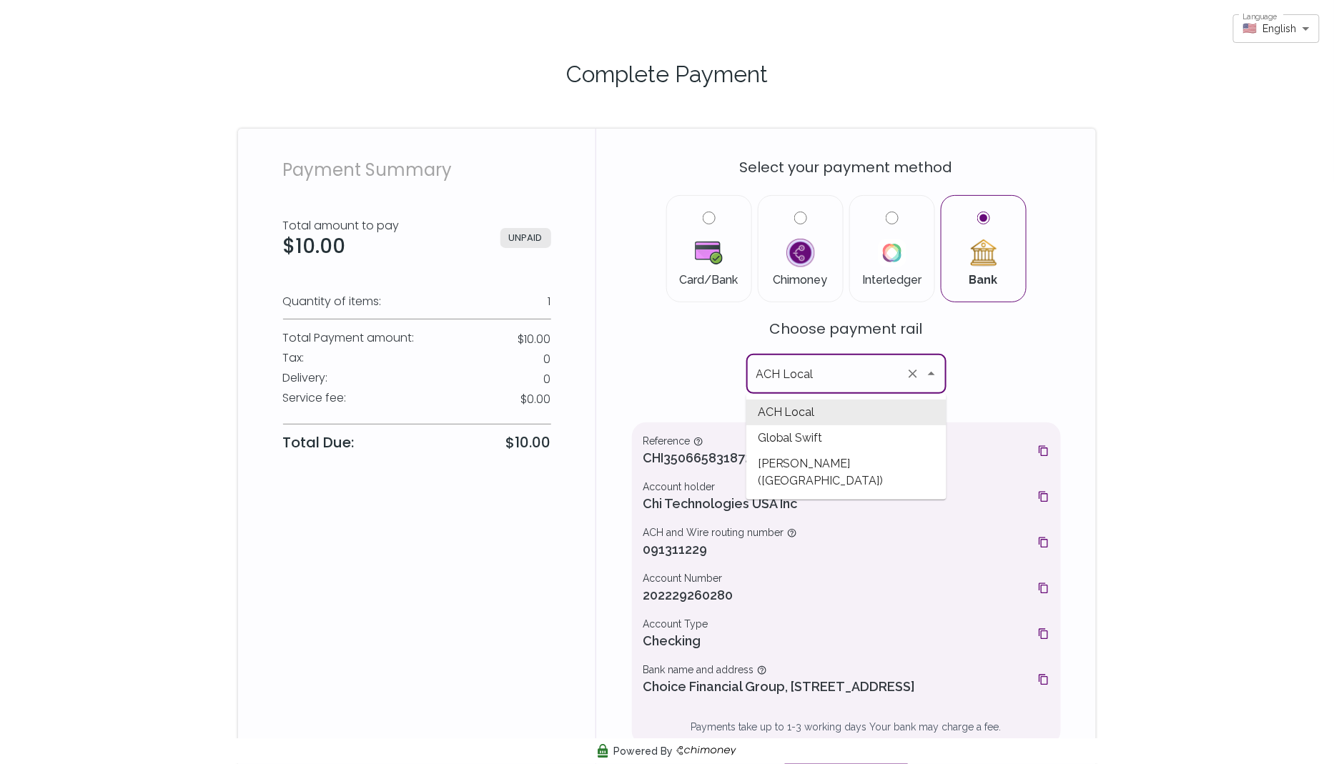
click at [983, 375] on div "Select your payment method Card/Bank Chimoney Interledger Bank Choose payment r…" at bounding box center [846, 468] width 429 height 644
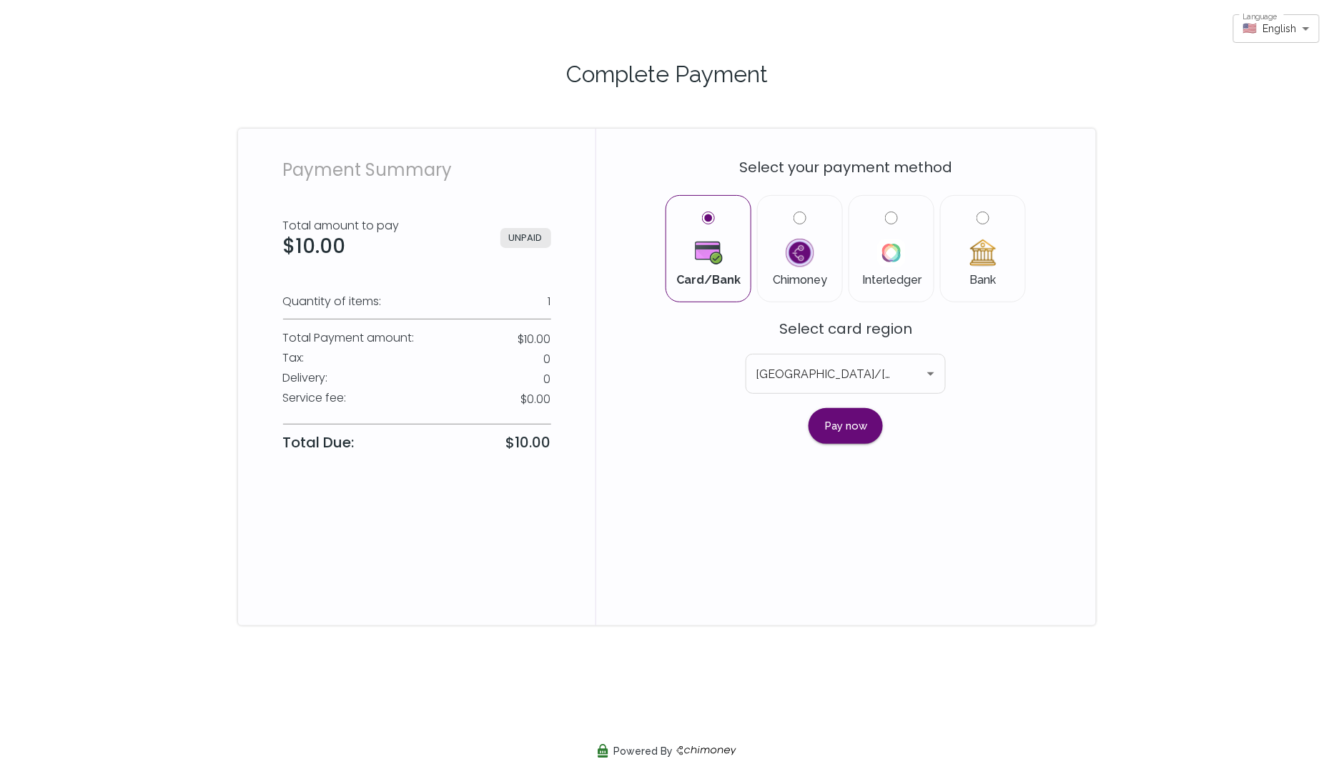
click at [975, 221] on label "Bank" at bounding box center [982, 249] width 61 height 74
click at [977, 221] on input "Bank" at bounding box center [983, 218] width 13 height 13
radio input "true"
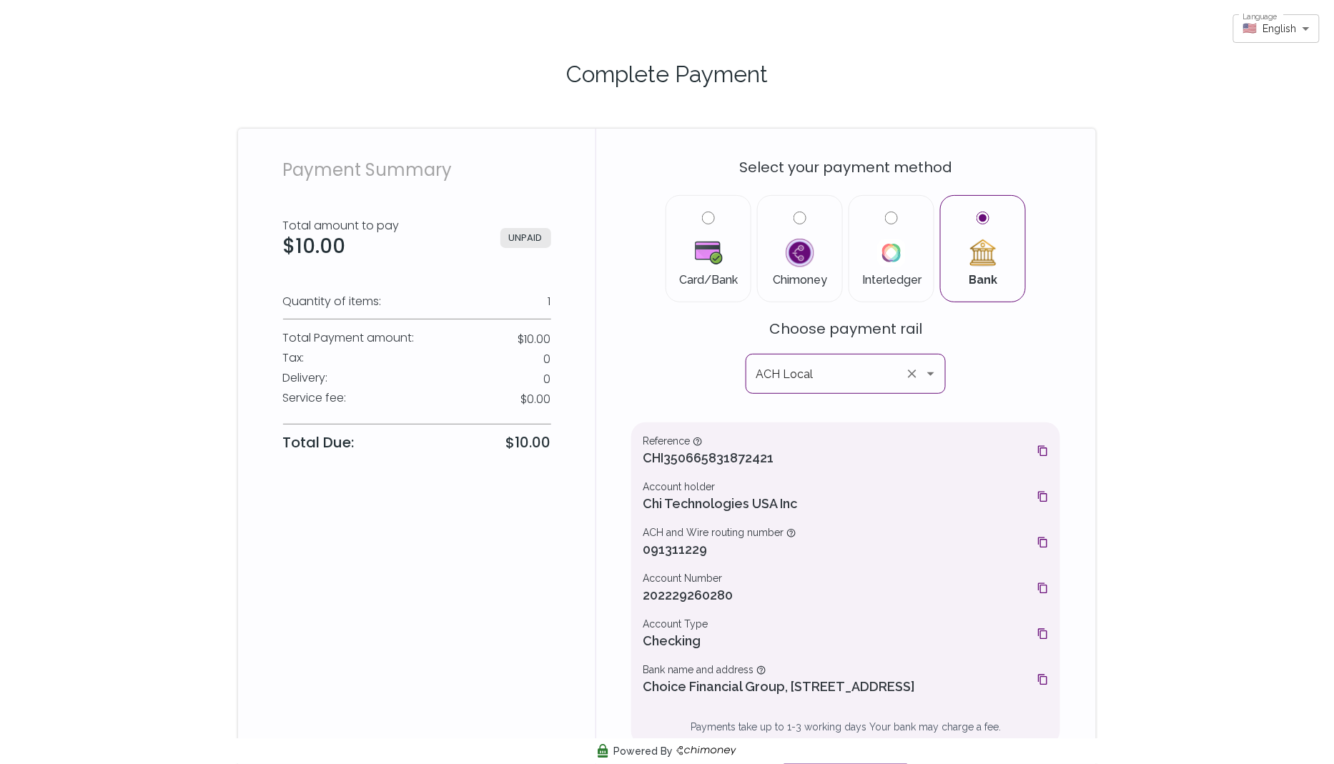
click at [937, 368] on icon "Open" at bounding box center [930, 373] width 17 height 17
click at [597, 241] on div "Select your payment method Card/Bank Chimoney Interledger Bank Choose payment r…" at bounding box center [846, 476] width 500 height 695
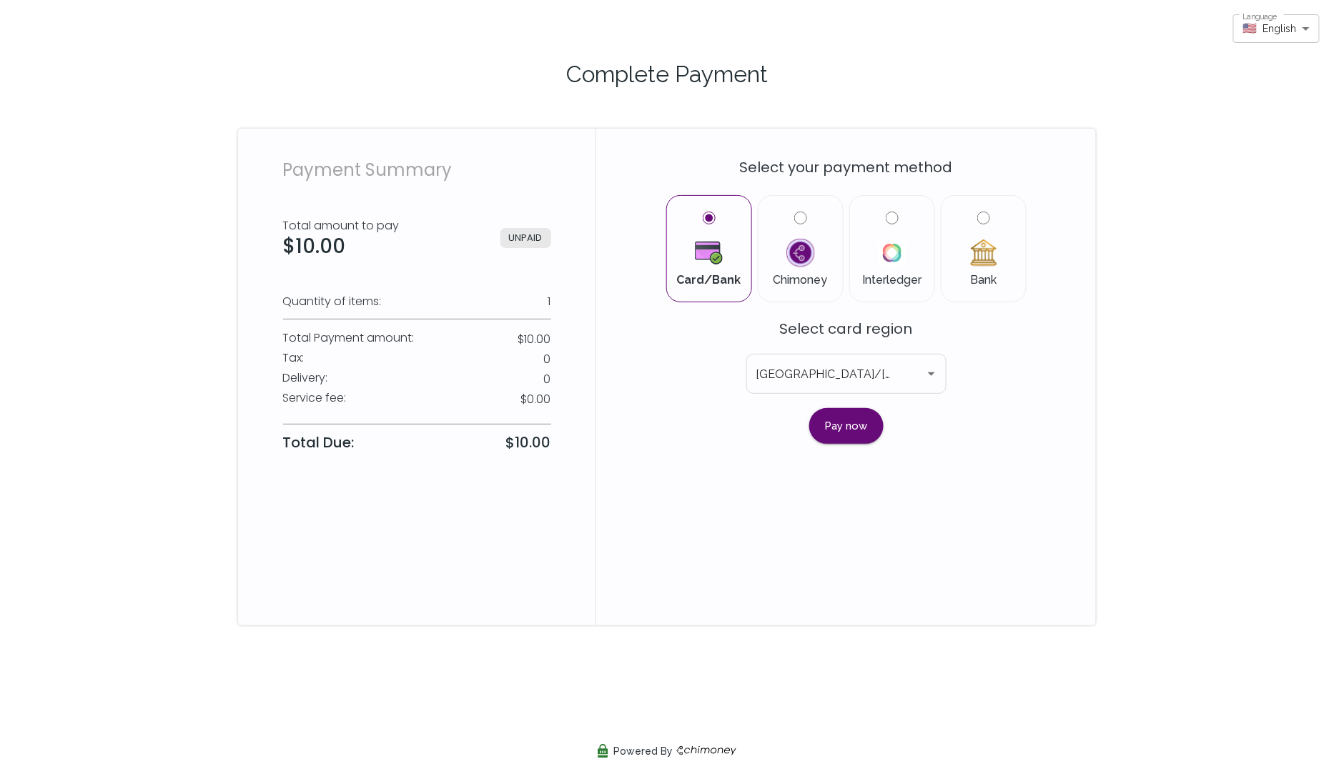
click at [983, 225] on label "Bank" at bounding box center [983, 249] width 61 height 74
click at [983, 225] on input "Bank" at bounding box center [984, 218] width 13 height 13
radio input "true"
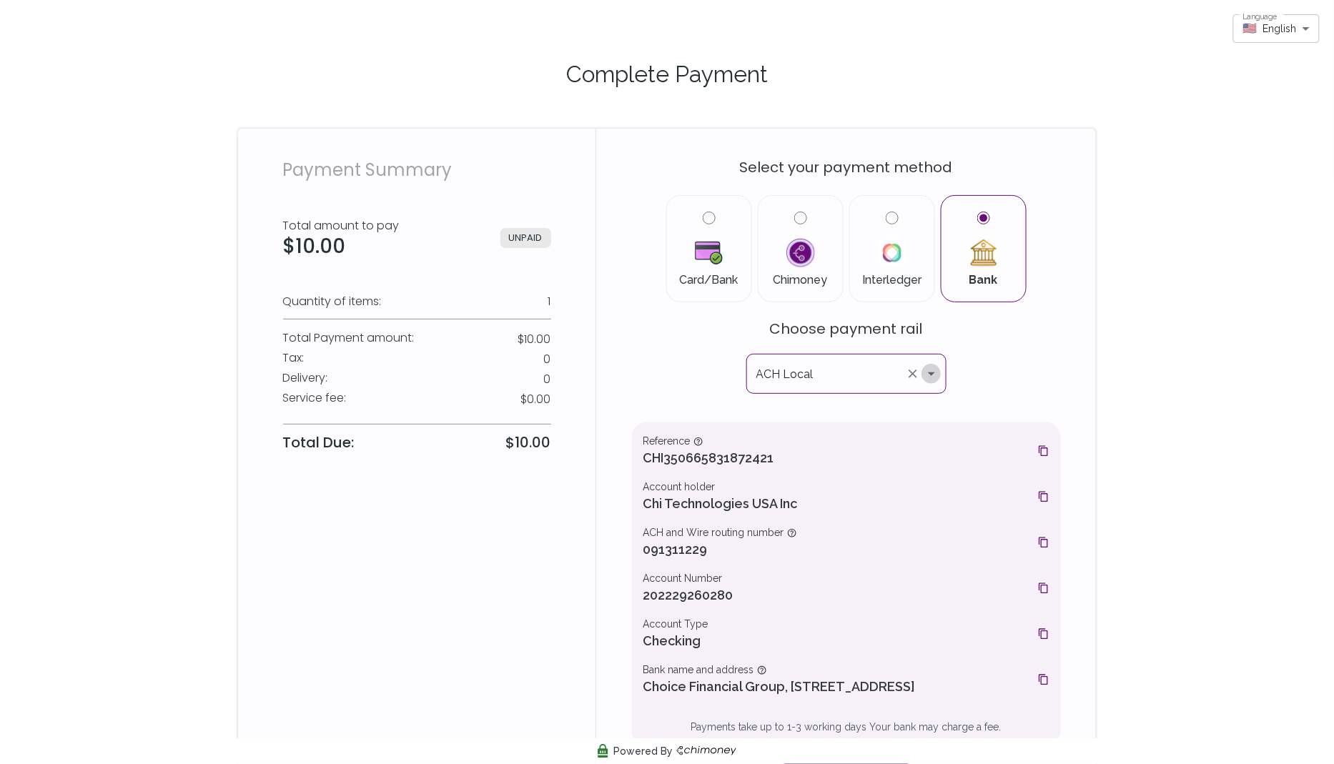
click at [932, 373] on icon "Open" at bounding box center [931, 375] width 7 height 4
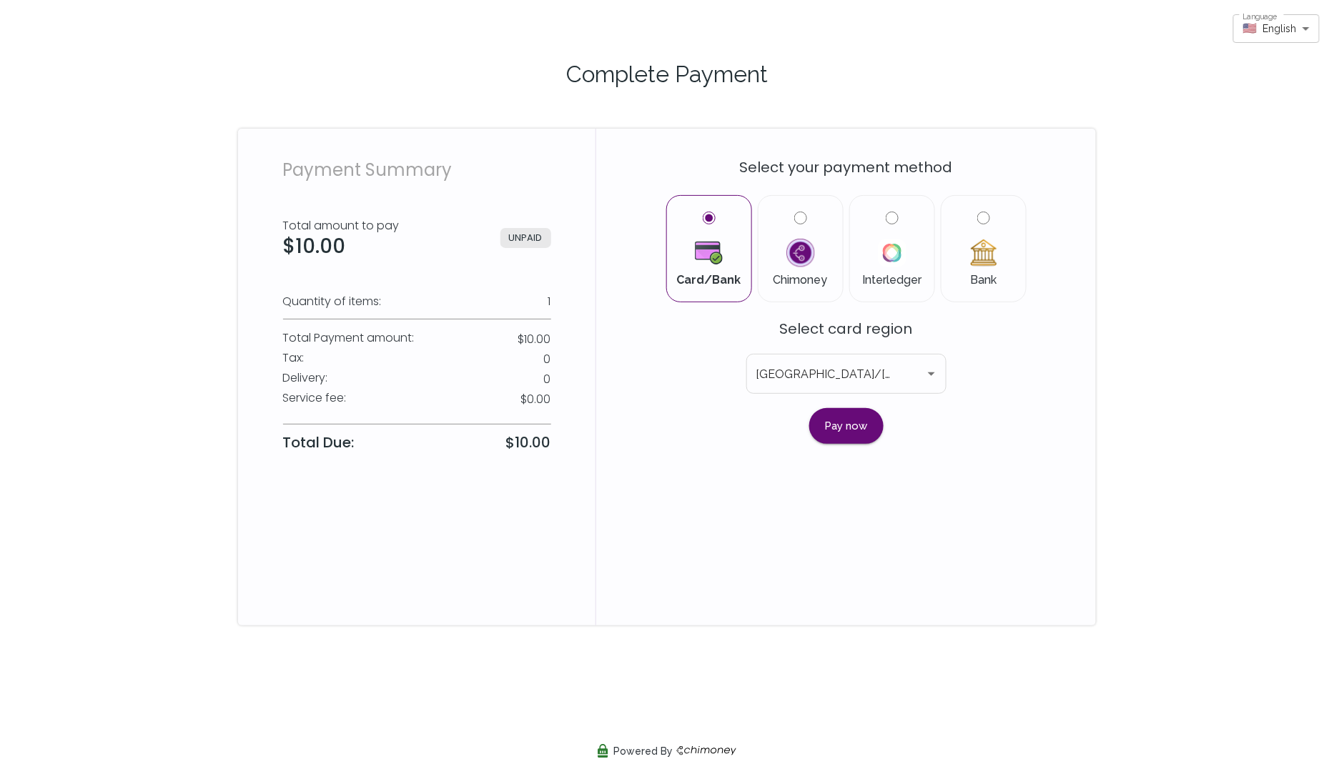
click at [988, 217] on input "Bank" at bounding box center [984, 218] width 13 height 13
radio input "true"
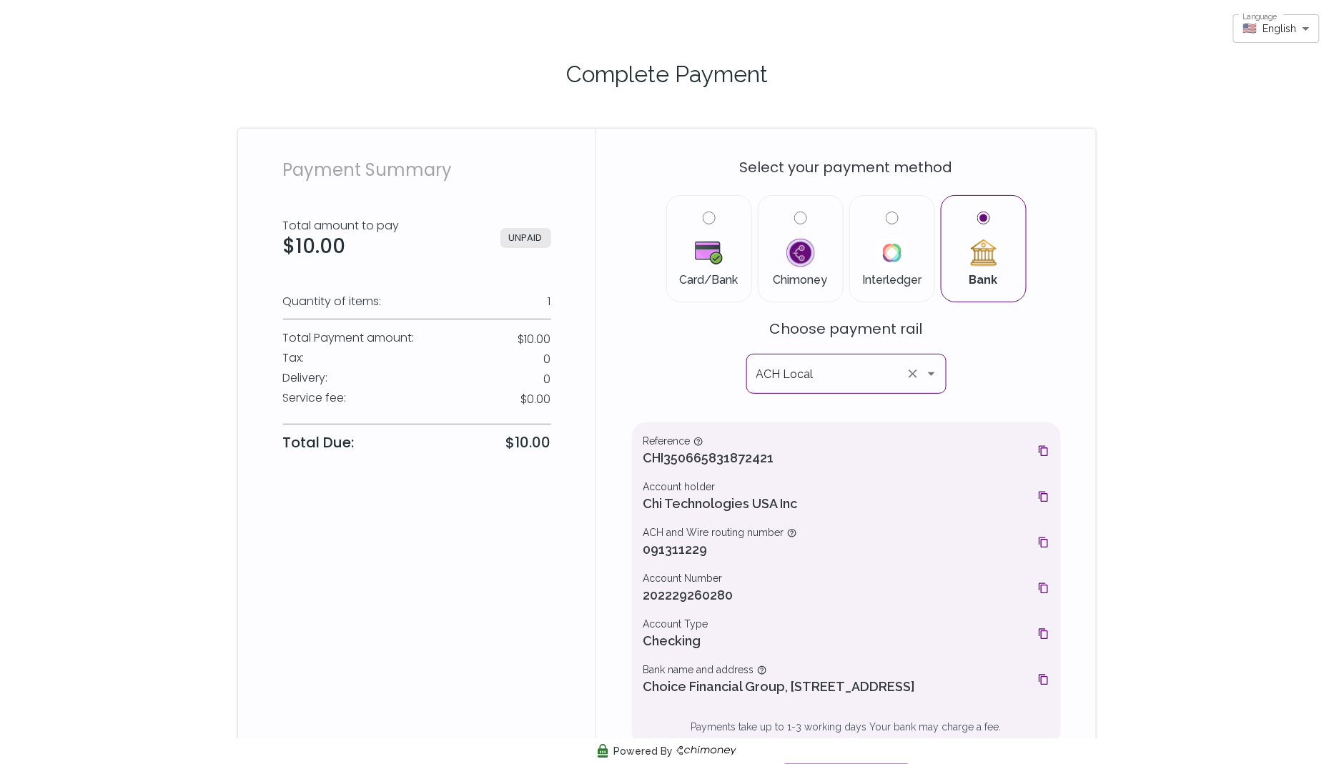
click at [937, 378] on icon "Open" at bounding box center [931, 373] width 17 height 17
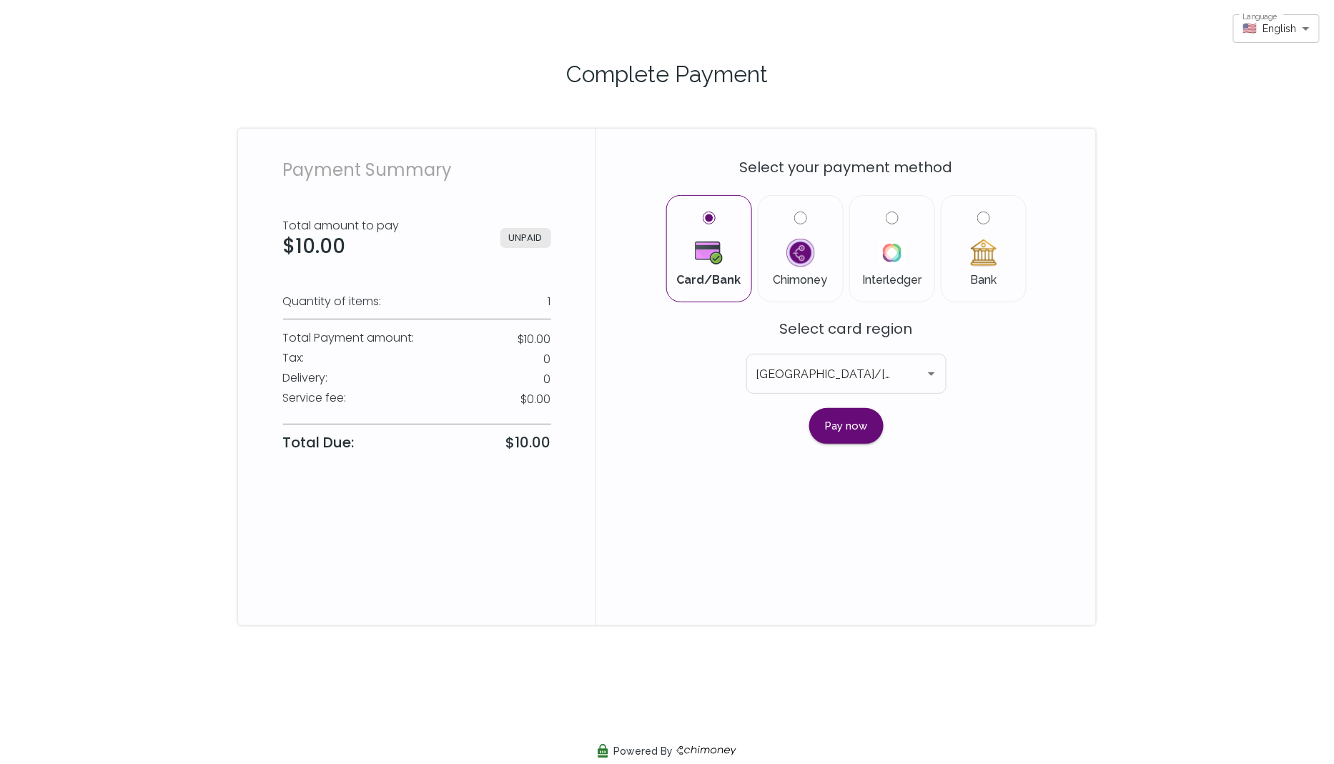
click at [991, 229] on label "Bank" at bounding box center [983, 249] width 61 height 74
click at [990, 225] on input "Bank" at bounding box center [984, 218] width 13 height 13
radio input "true"
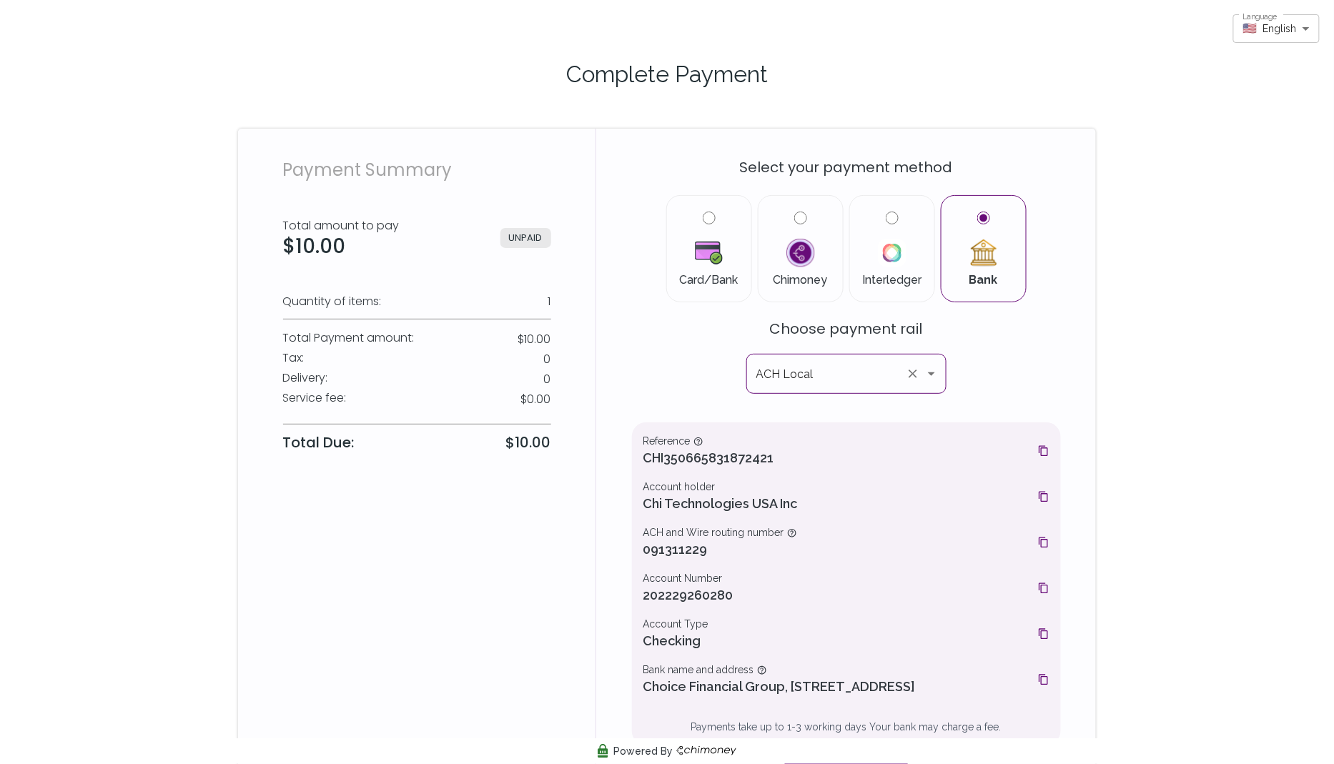
click at [933, 380] on icon "Open" at bounding box center [931, 373] width 17 height 17
click at [652, 283] on div "Card/Bank Chimoney Interledger Bank" at bounding box center [846, 247] width 429 height 120
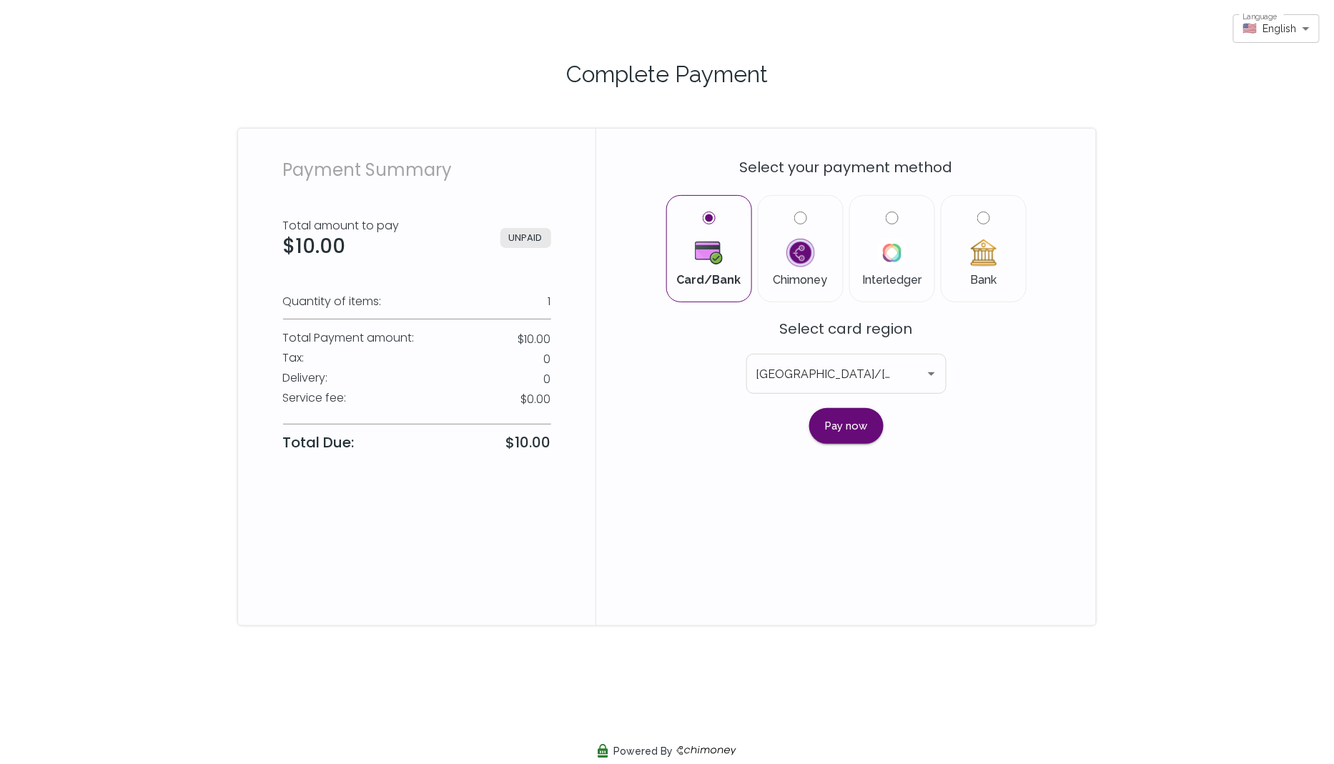
click at [977, 220] on label "Bank" at bounding box center [983, 249] width 61 height 74
click at [978, 220] on input "Bank" at bounding box center [984, 218] width 13 height 13
radio input "true"
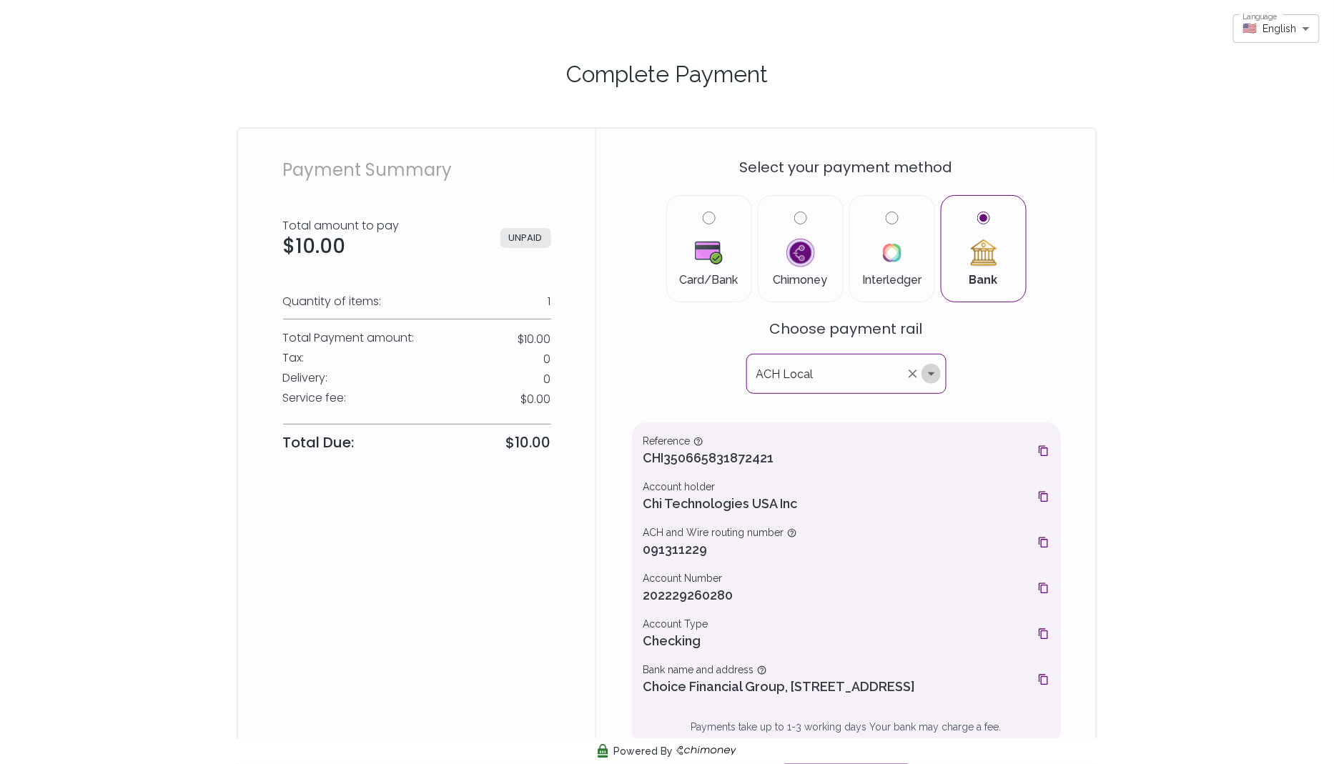
click at [936, 371] on icon "Open" at bounding box center [931, 373] width 17 height 17
click at [687, 311] on div "Select your payment method Card/Bank Chimoney Interledger Bank Choose payment r…" at bounding box center [846, 468] width 429 height 644
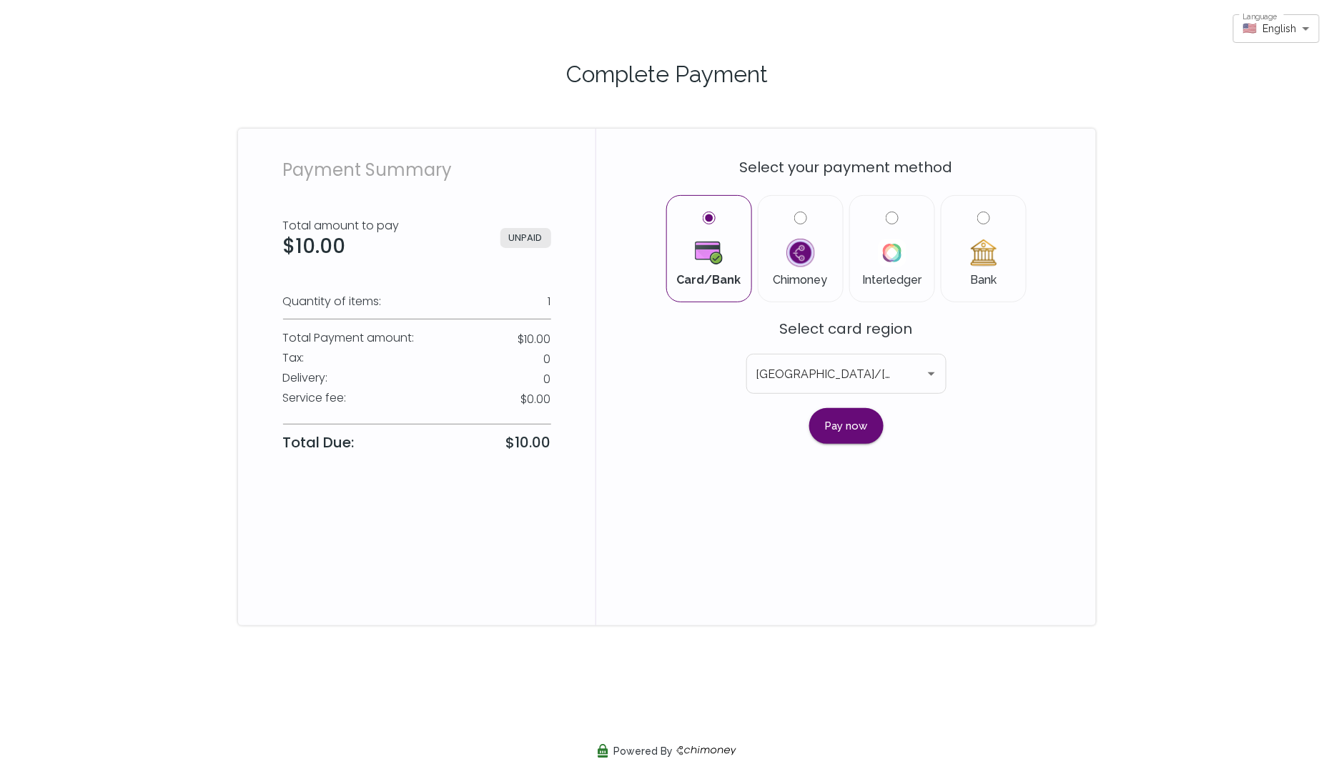
click at [990, 217] on label "Bank" at bounding box center [983, 249] width 61 height 74
click at [990, 217] on input "Bank" at bounding box center [984, 218] width 13 height 13
radio input "true"
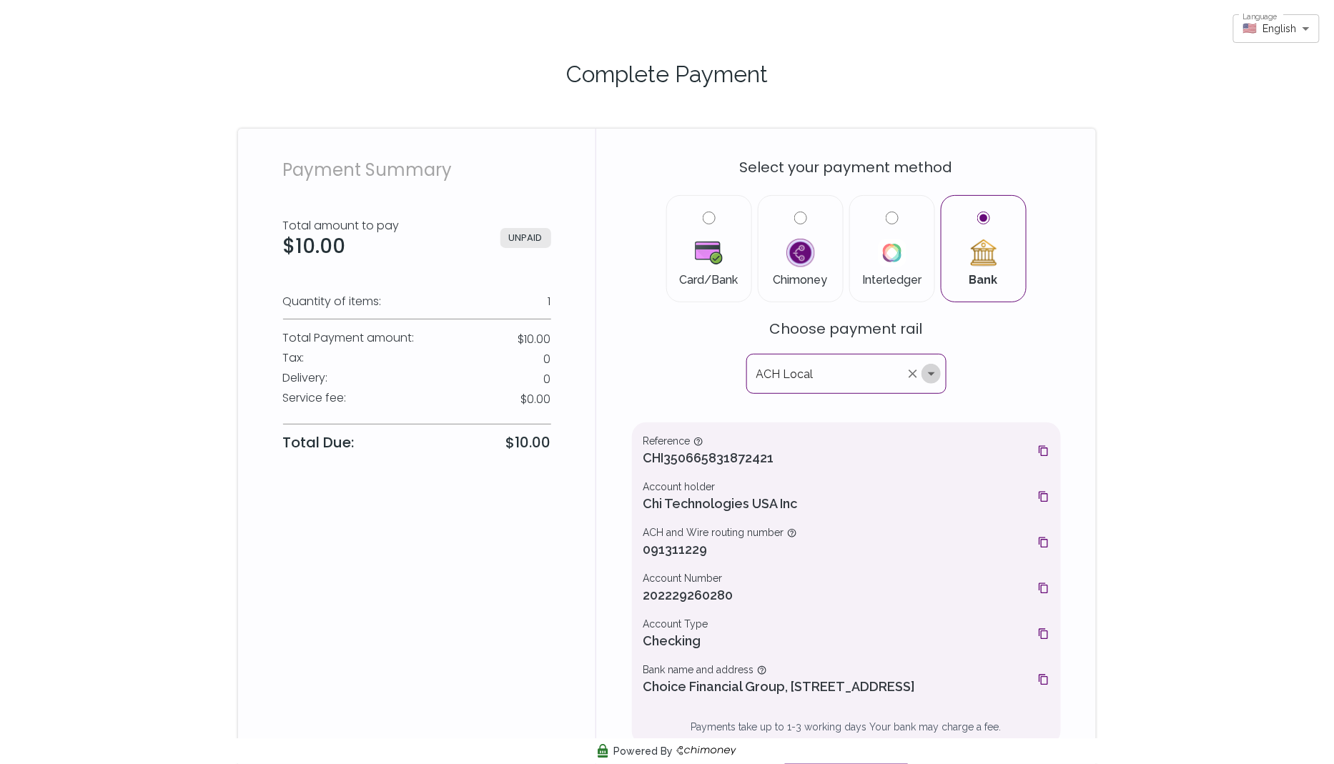
click at [931, 383] on button "Open" at bounding box center [932, 374] width 20 height 20
click at [989, 392] on div "Select your payment method Card/Bank Chimoney Interledger Bank Choose payment r…" at bounding box center [846, 468] width 429 height 644
click at [934, 378] on icon "Open" at bounding box center [931, 373] width 17 height 17
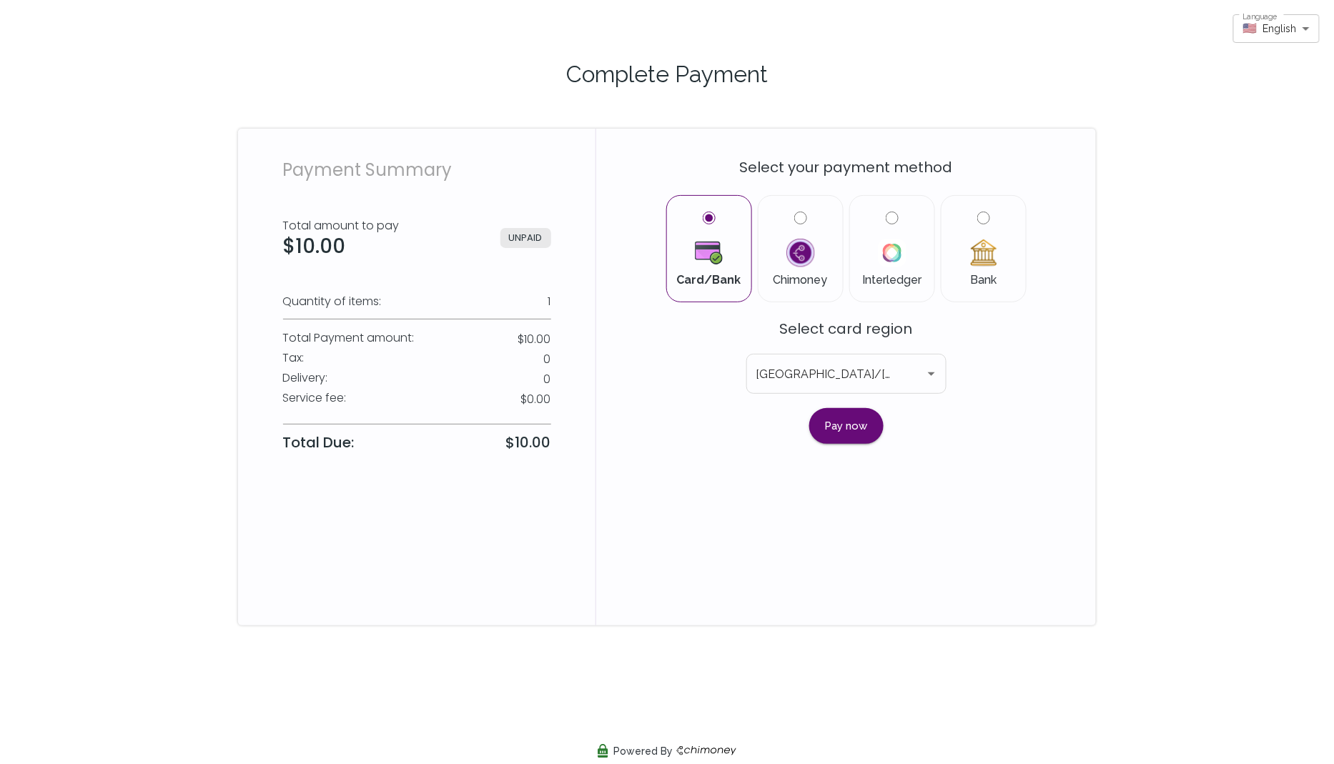
click at [980, 213] on input "Bank" at bounding box center [984, 218] width 13 height 13
radio input "true"
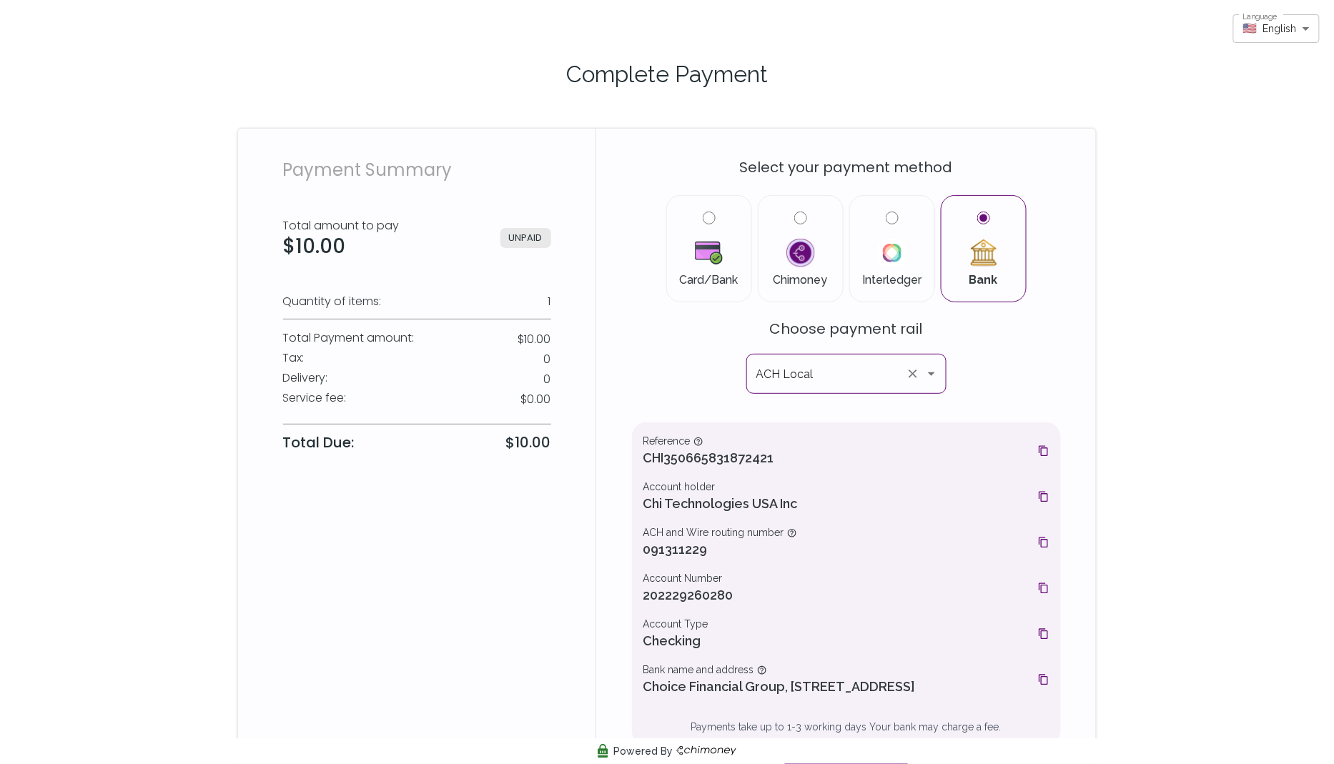
click at [929, 380] on icon "Open" at bounding box center [931, 373] width 17 height 17
click at [979, 376] on div "Select your payment method Card/Bank Chimoney Interledger Bank Choose payment r…" at bounding box center [846, 468] width 429 height 644
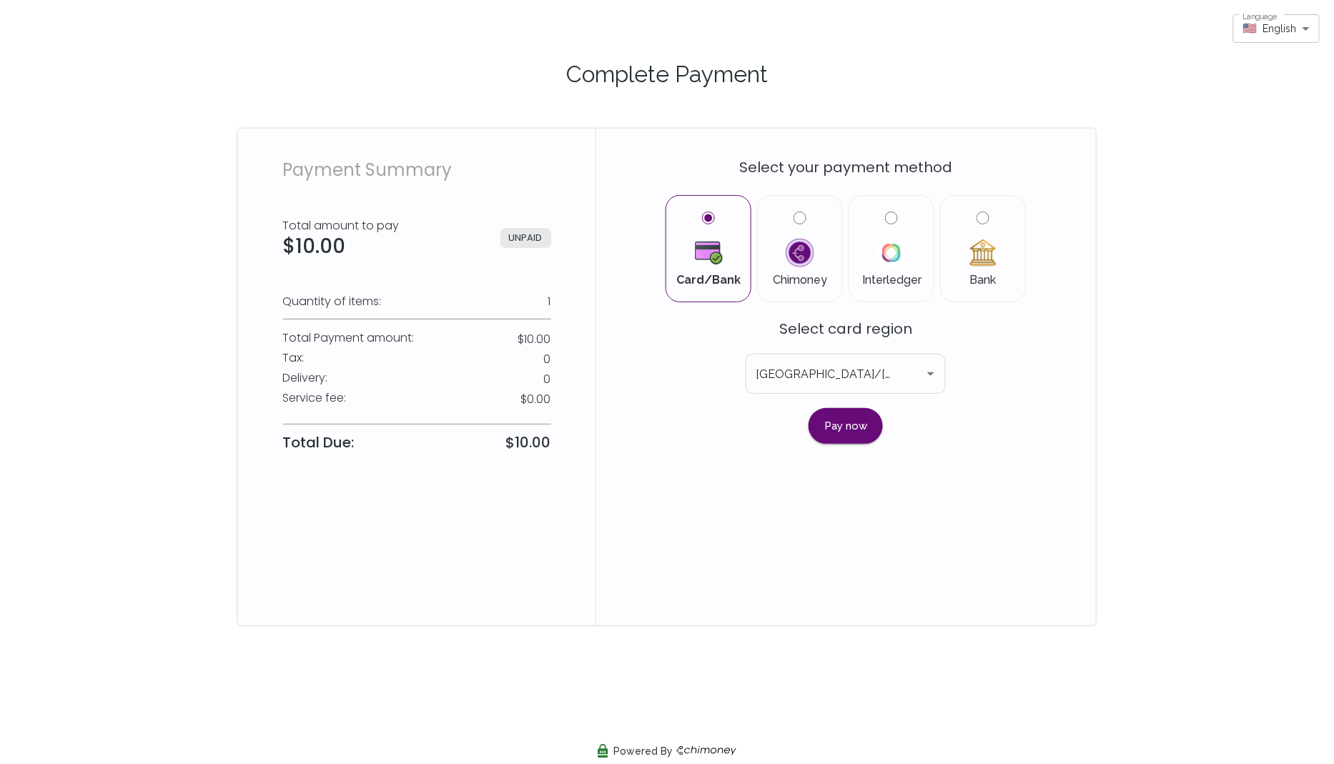
click at [985, 220] on input "Bank" at bounding box center [983, 218] width 13 height 13
radio input "true"
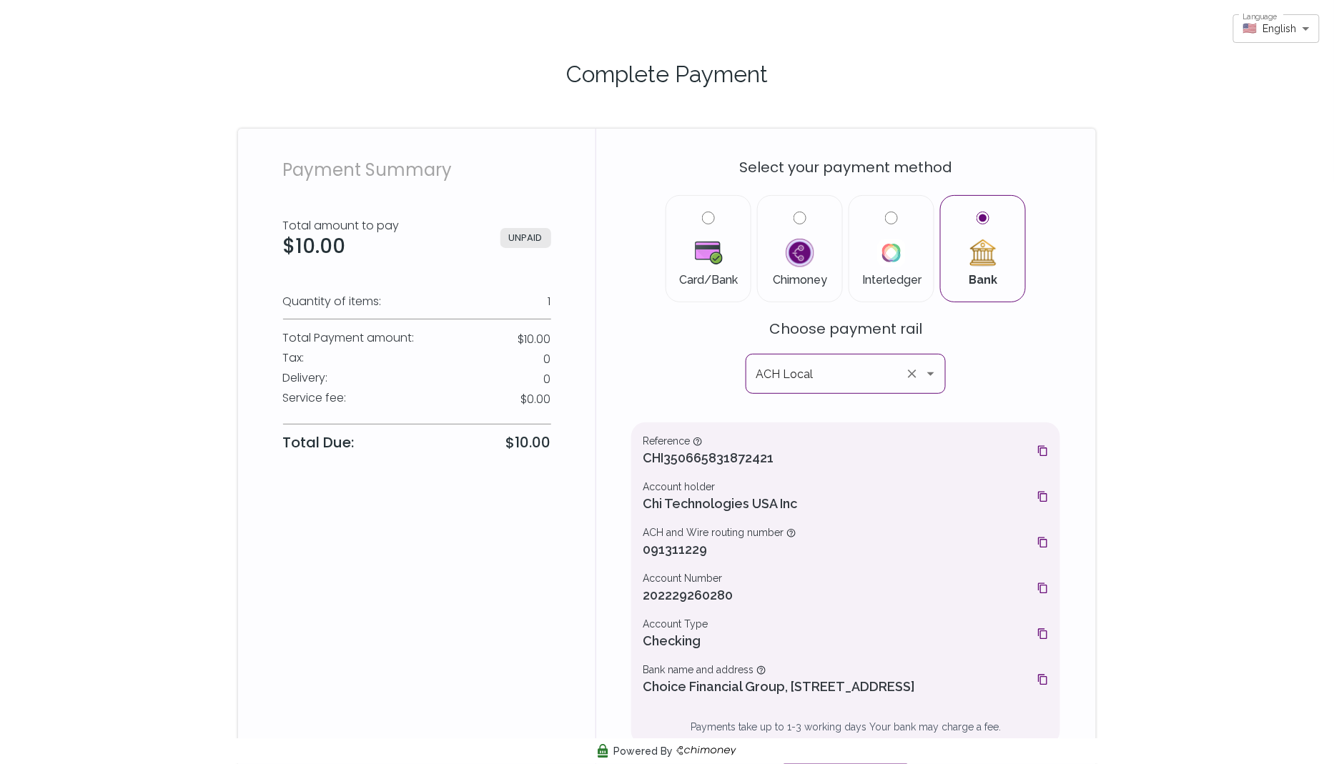
click at [933, 374] on icon "Open" at bounding box center [930, 373] width 17 height 17
click at [988, 384] on div "Select your payment method Card/Bank Chimoney Interledger Bank Choose payment r…" at bounding box center [845, 468] width 429 height 644
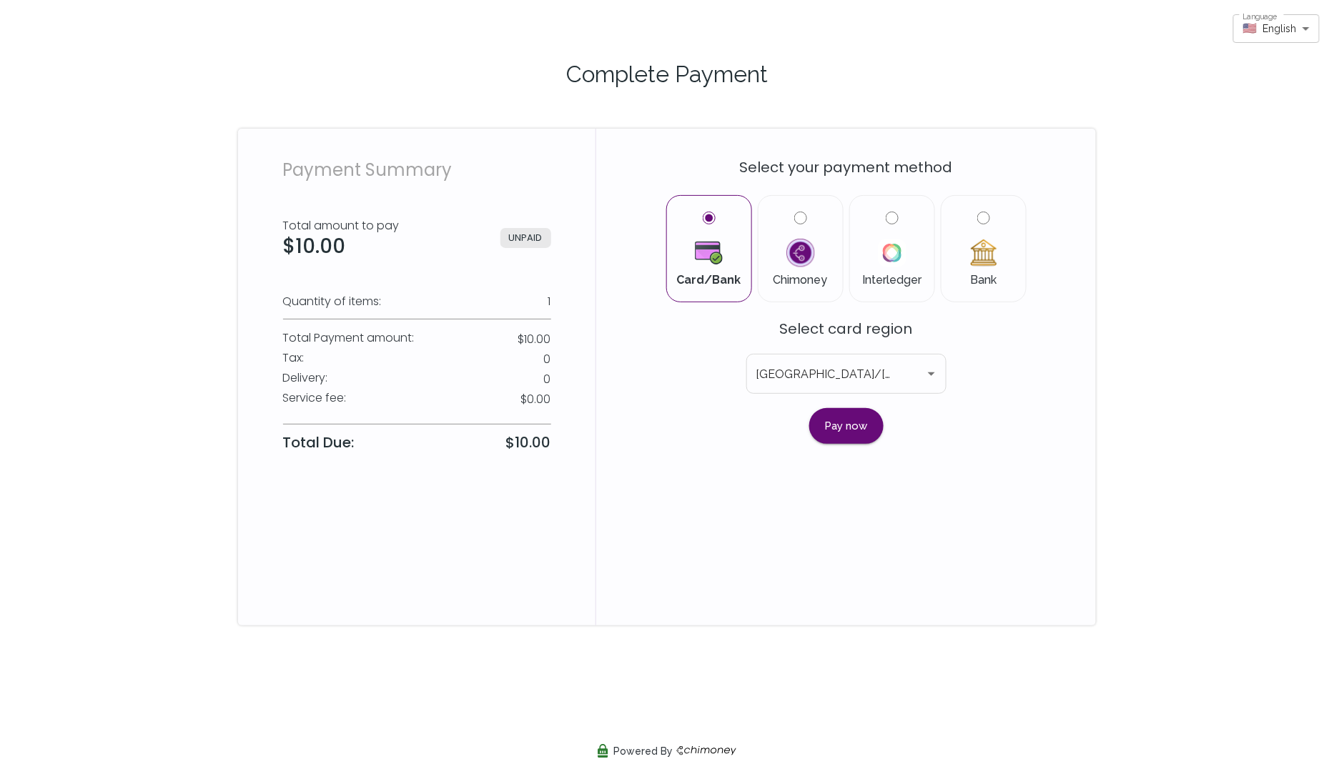
click at [979, 215] on input "Bank" at bounding box center [984, 218] width 13 height 13
radio input "true"
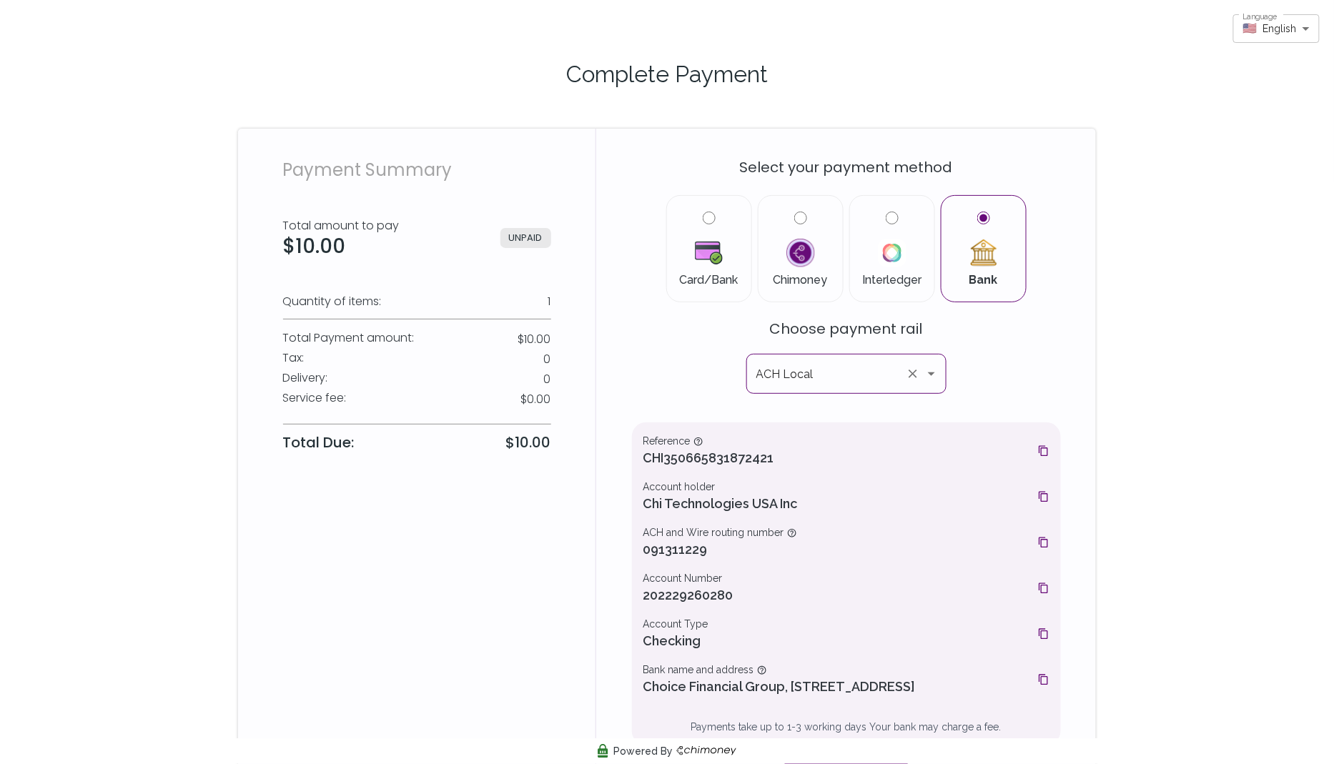
click at [932, 364] on button "Open" at bounding box center [932, 374] width 20 height 20
click at [969, 385] on div "Select your payment method Card/Bank Chimoney Interledger Bank Choose payment r…" at bounding box center [846, 468] width 429 height 644
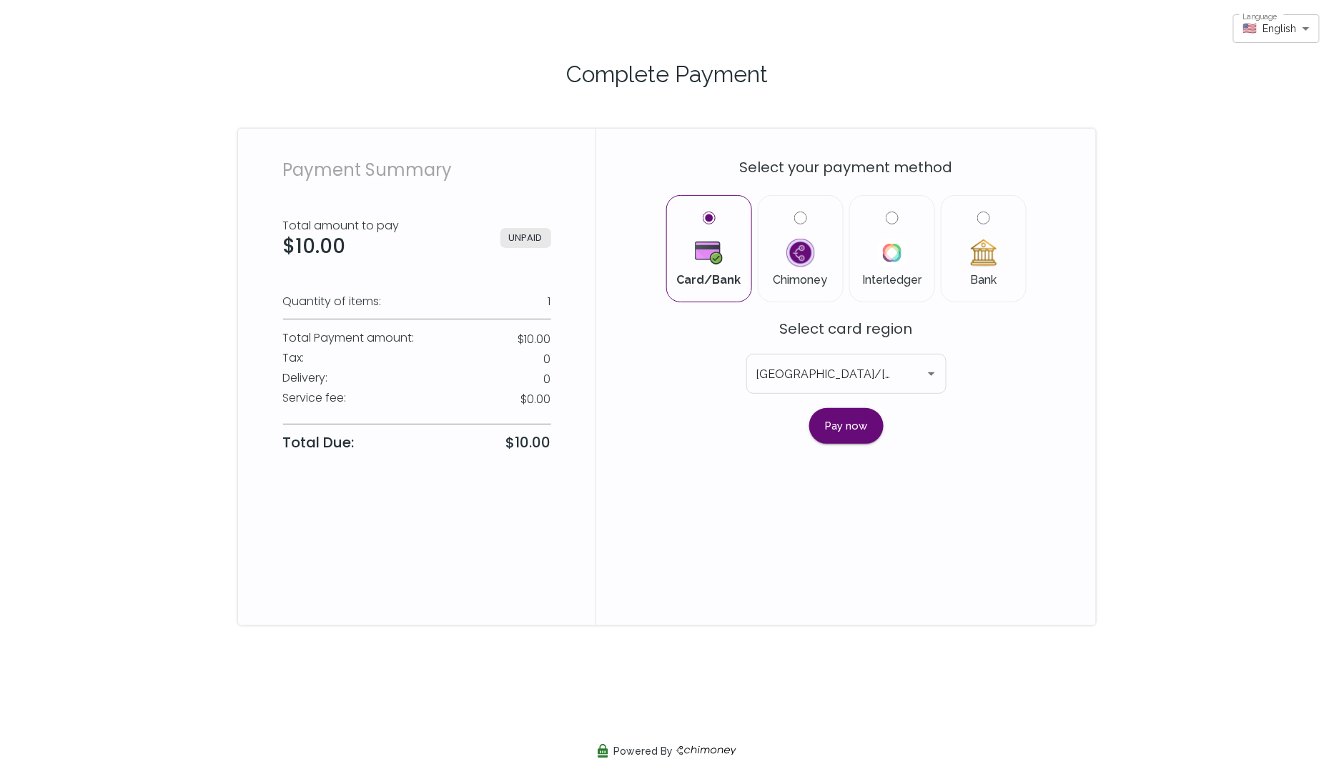
click at [983, 217] on input "Bank" at bounding box center [984, 218] width 13 height 13
radio input "true"
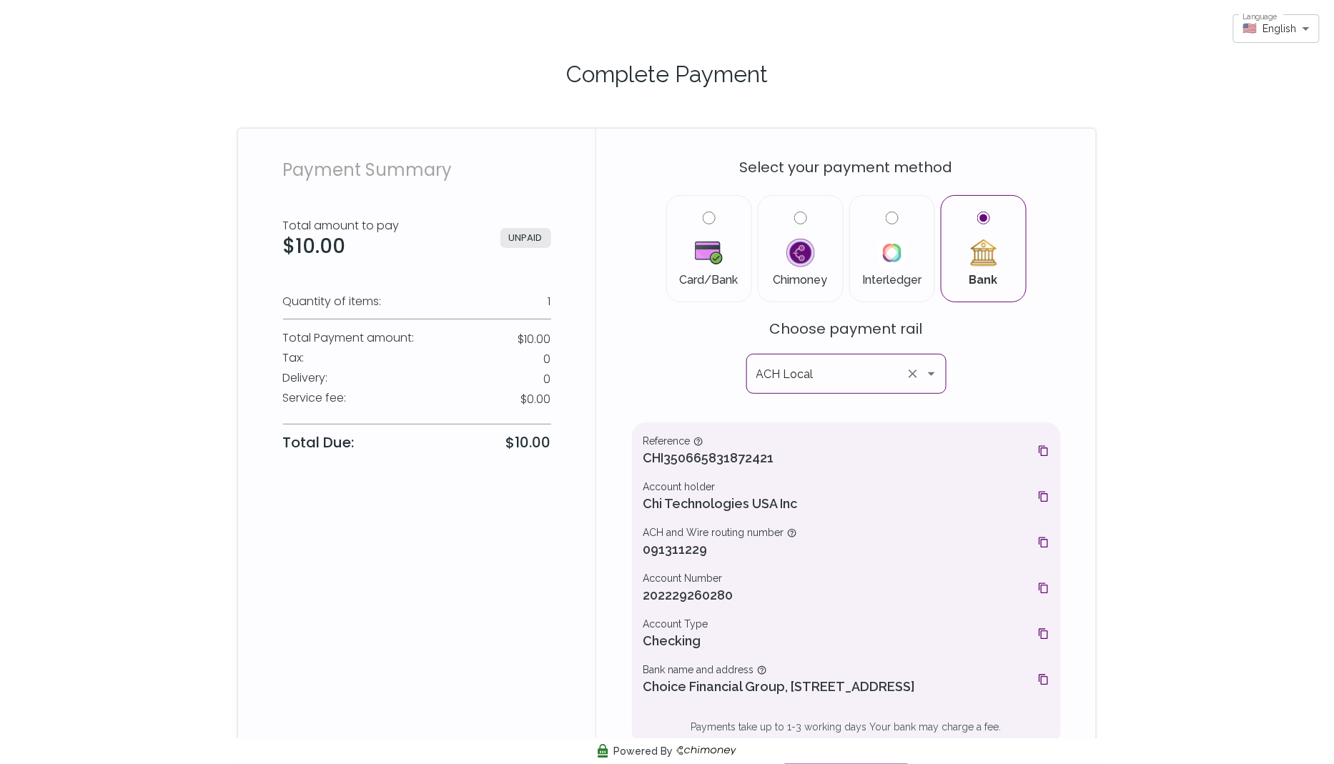
click at [936, 376] on icon "Open" at bounding box center [931, 373] width 17 height 17
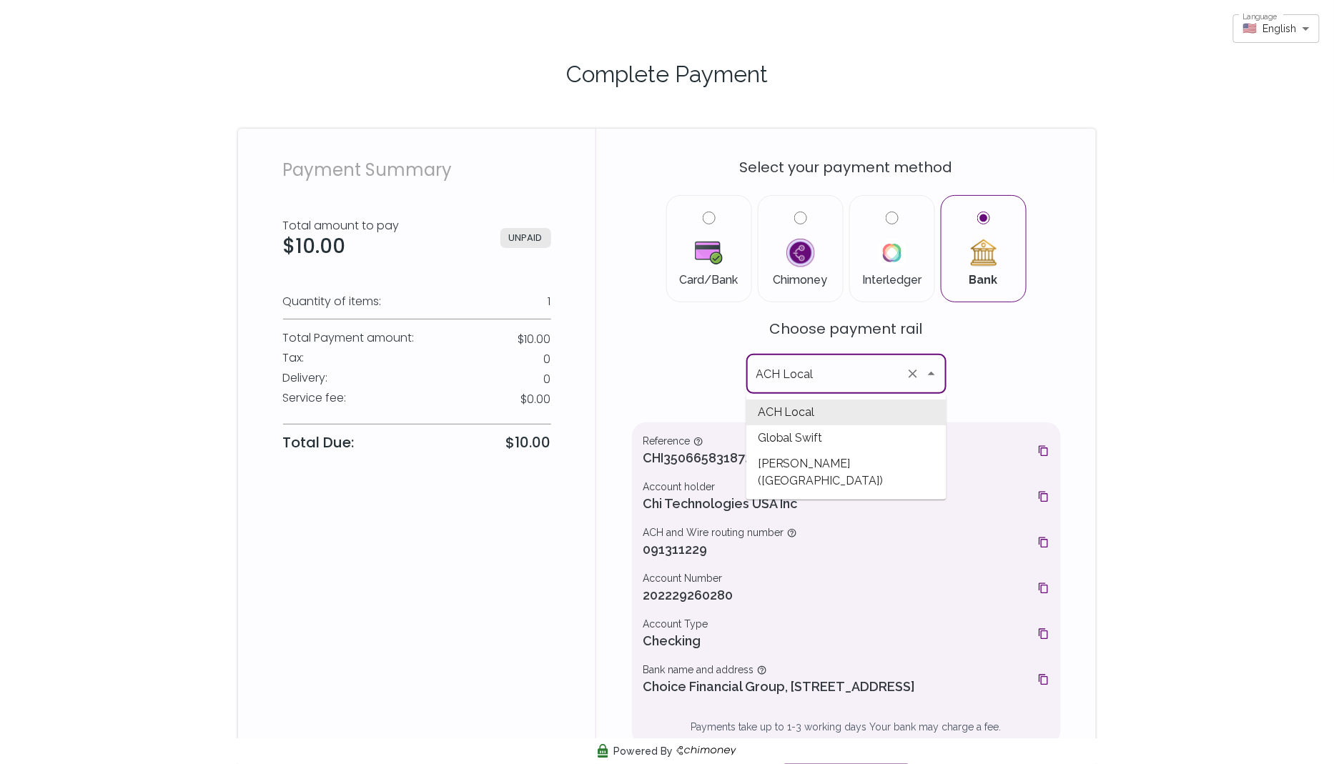
click at [689, 376] on div "Select your payment method Card/Bank Chimoney Interledger Bank Choose payment r…" at bounding box center [846, 468] width 429 height 644
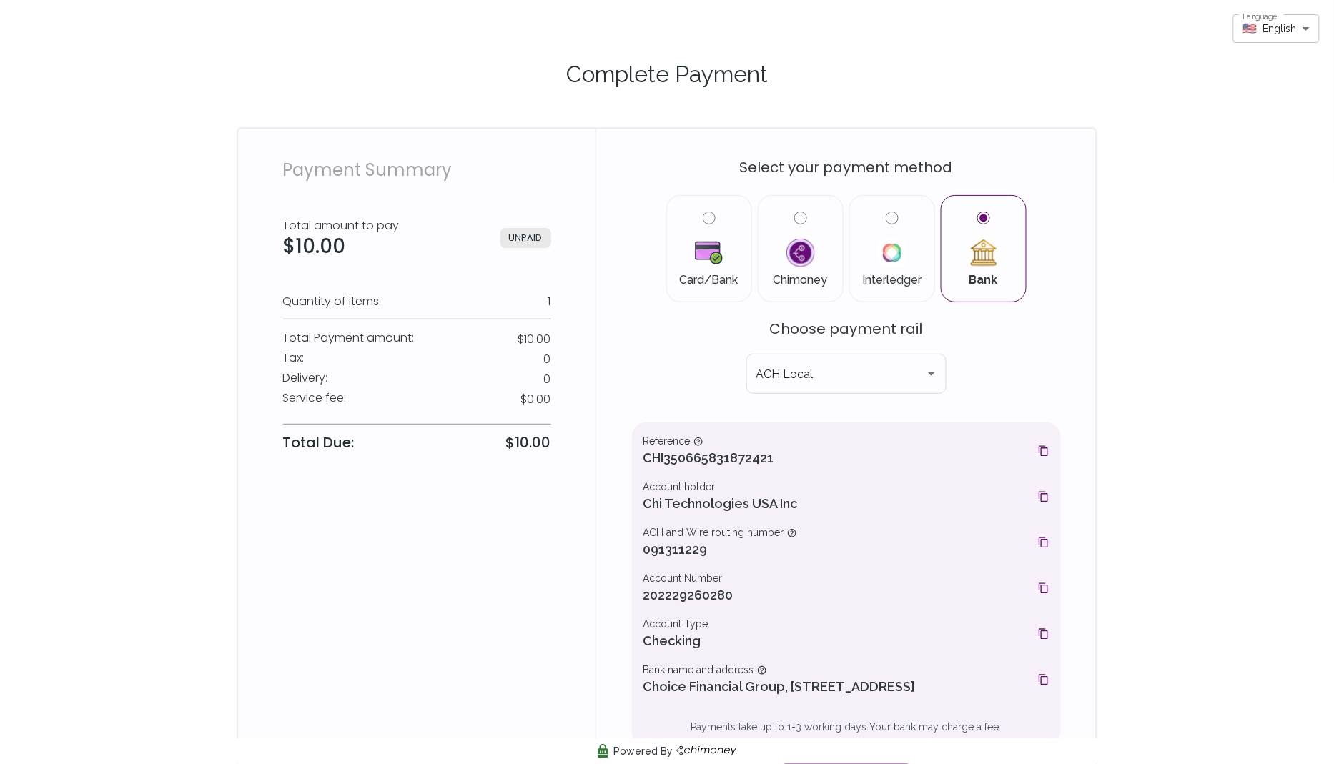
click at [556, 201] on div "Payment Summary Total amount to pay $10.00 UNPAID Quantity of items: 1 Total Pa…" at bounding box center [417, 476] width 358 height 695
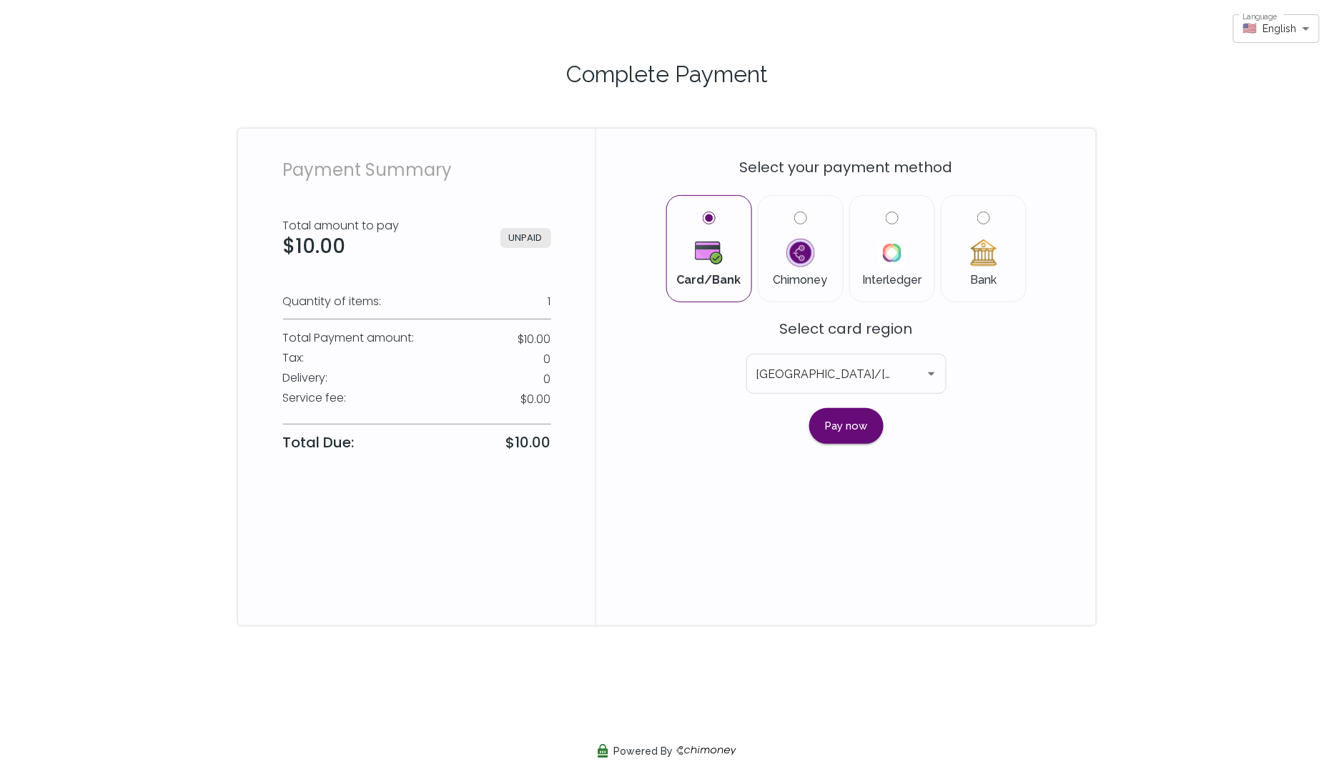
click at [983, 222] on input "Bank" at bounding box center [984, 218] width 13 height 13
radio input "true"
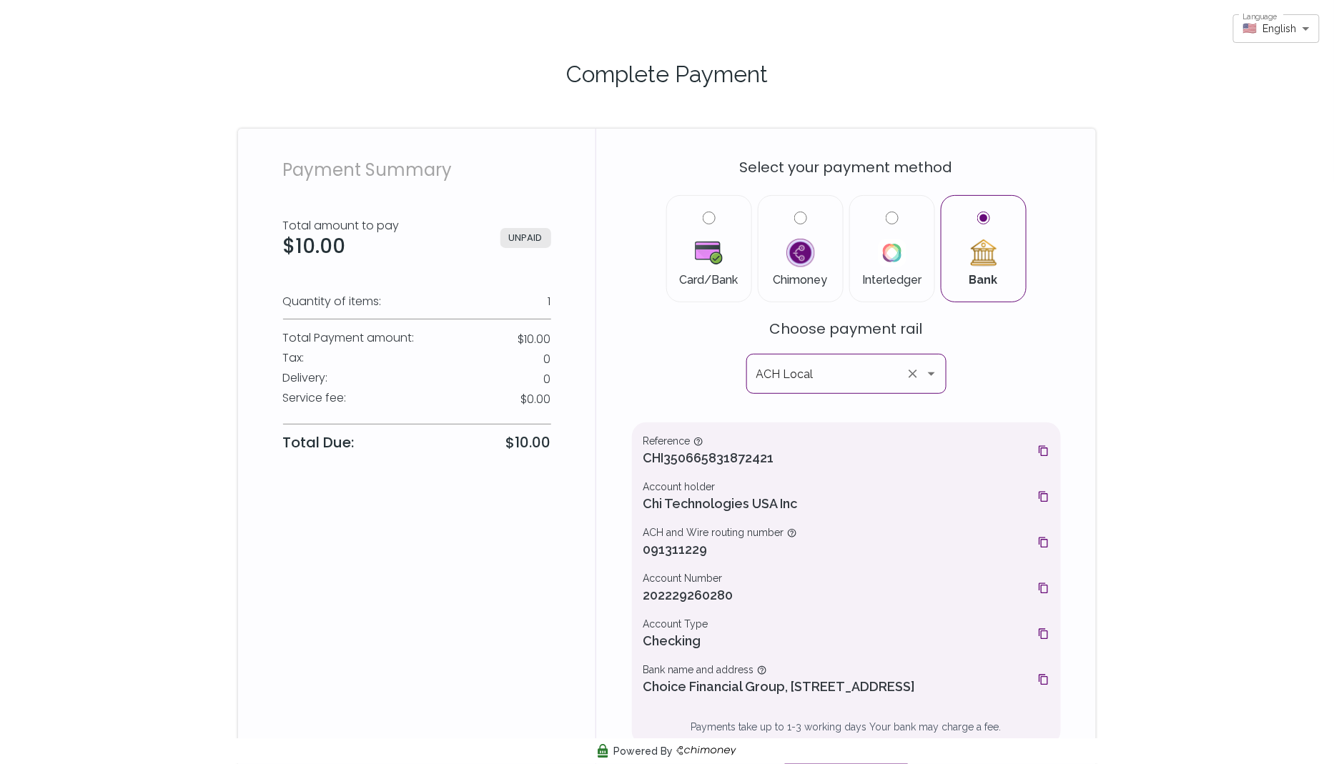
click at [927, 378] on icon "Open" at bounding box center [931, 373] width 17 height 17
click at [684, 402] on div "Select your payment method Card/Bank Chimoney Interledger Bank Choose payment r…" at bounding box center [846, 468] width 429 height 644
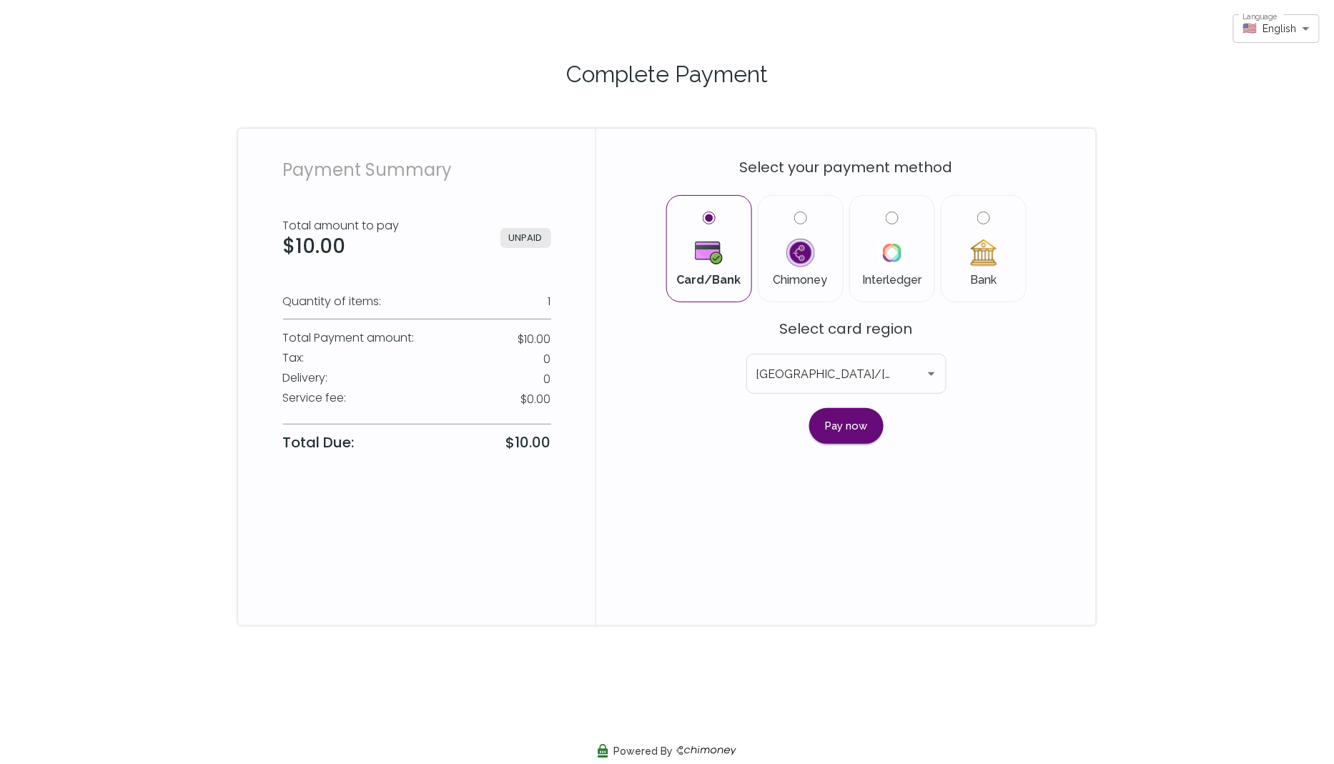
click at [978, 212] on input "Bank" at bounding box center [984, 218] width 13 height 13
radio input "true"
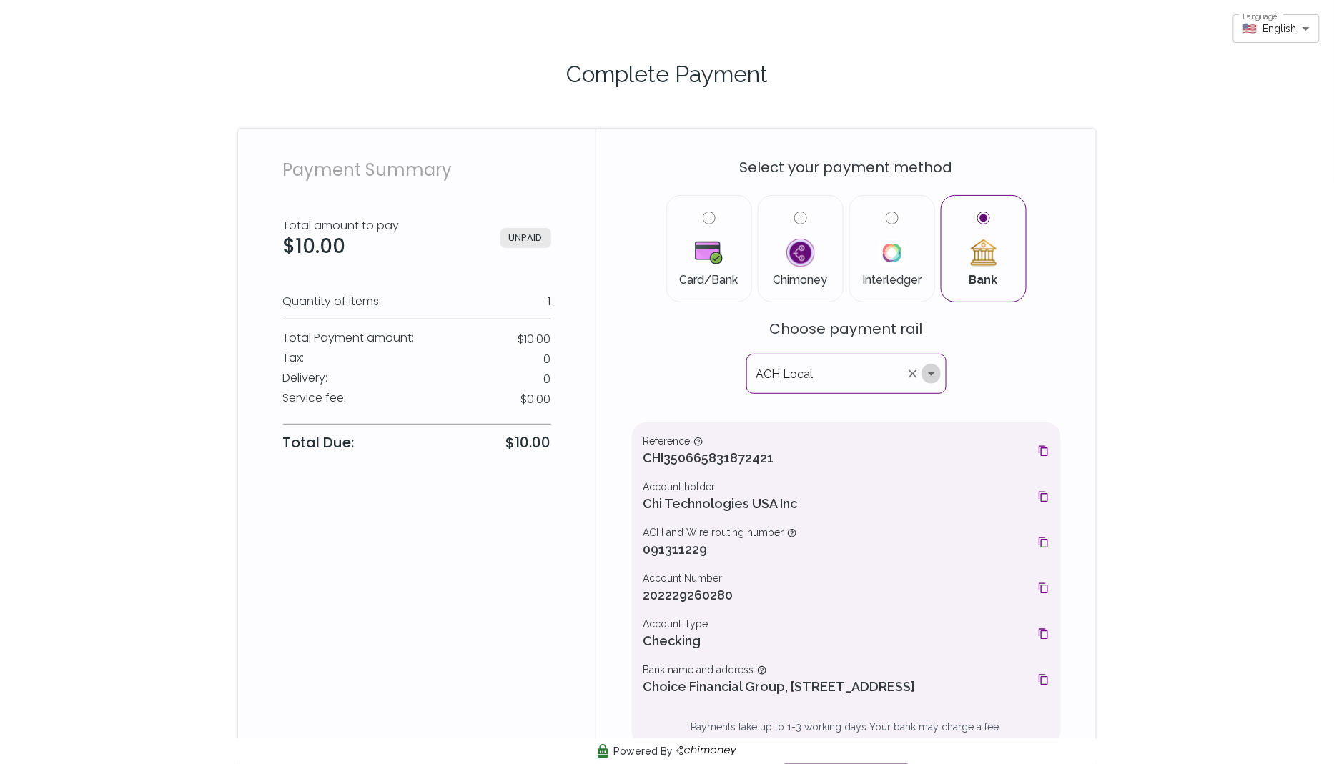
click at [933, 369] on icon "Open" at bounding box center [931, 373] width 17 height 17
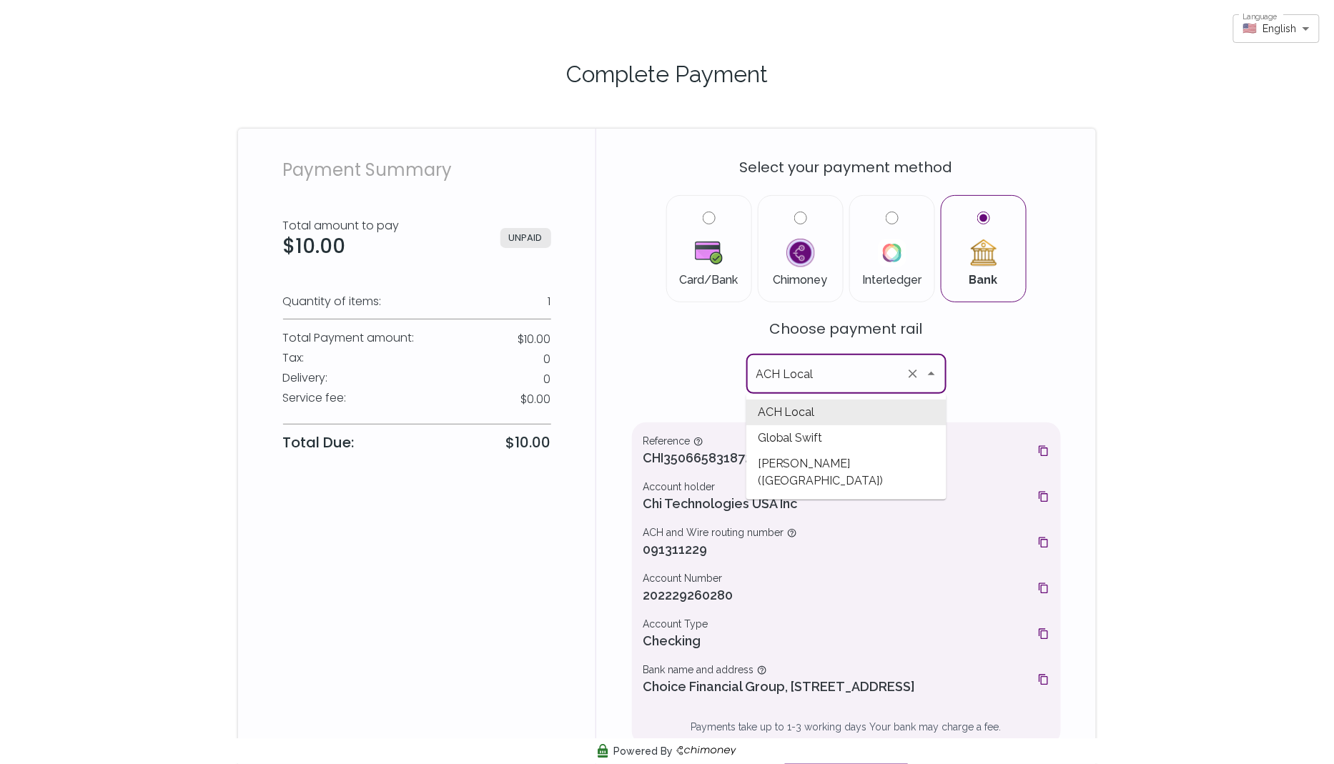
click at [1008, 377] on div "Select your payment method Card/Bank Chimoney Interledger Bank Choose payment r…" at bounding box center [846, 468] width 429 height 644
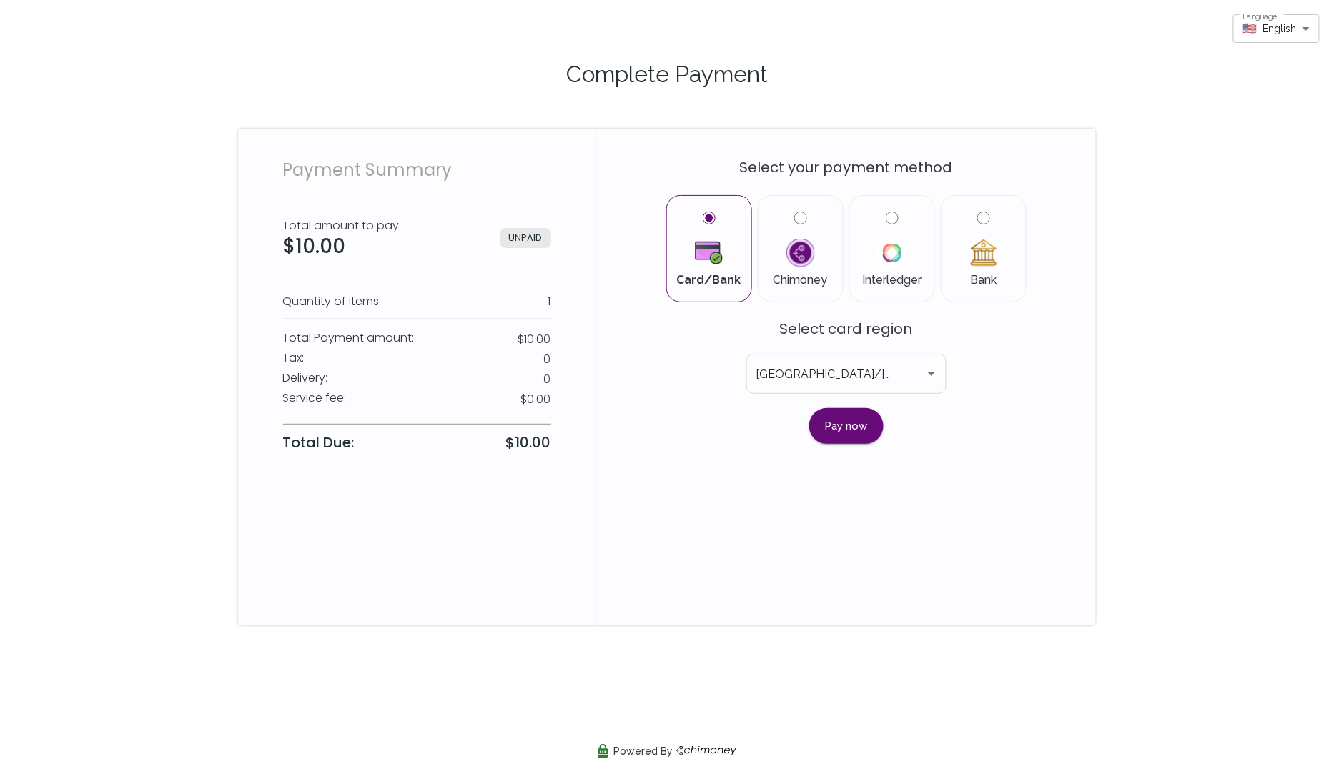
click at [978, 217] on input "Bank" at bounding box center [984, 218] width 13 height 13
radio input "true"
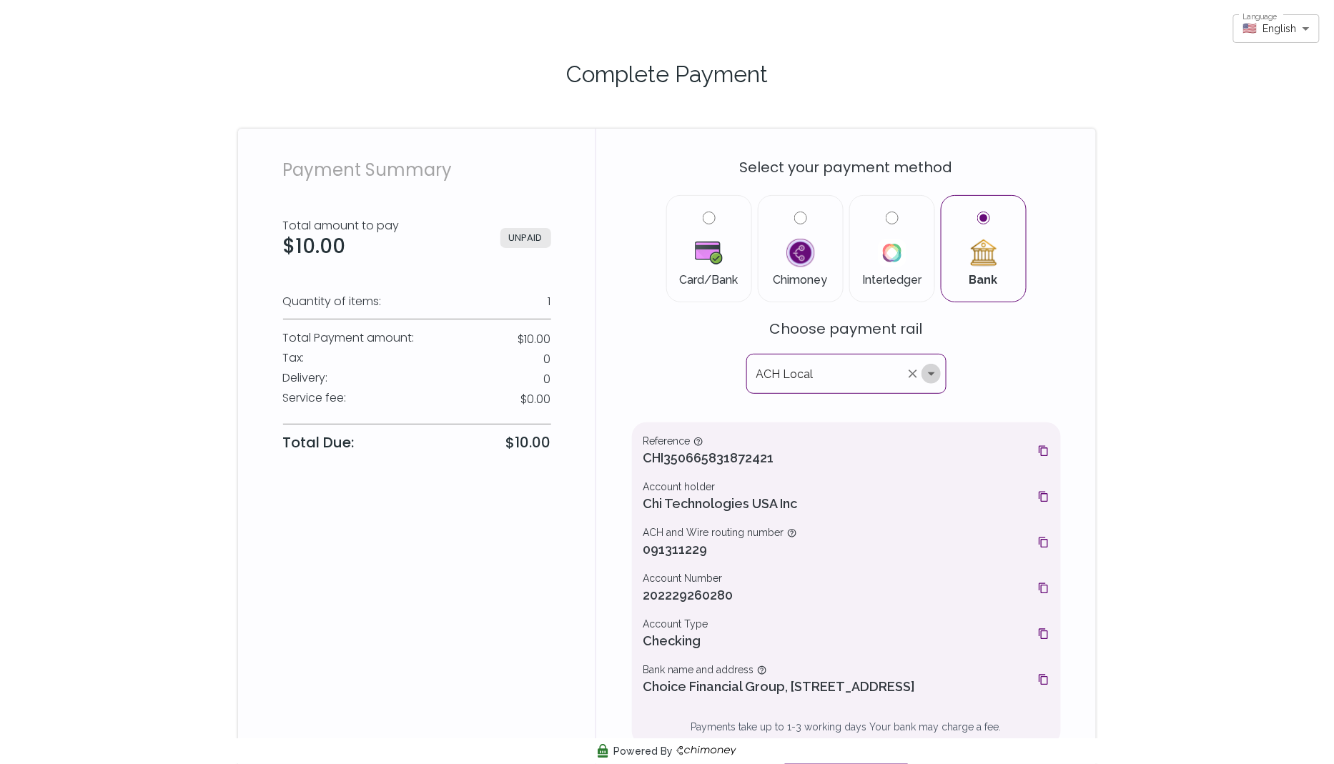
click at [932, 375] on icon "Open" at bounding box center [931, 373] width 17 height 17
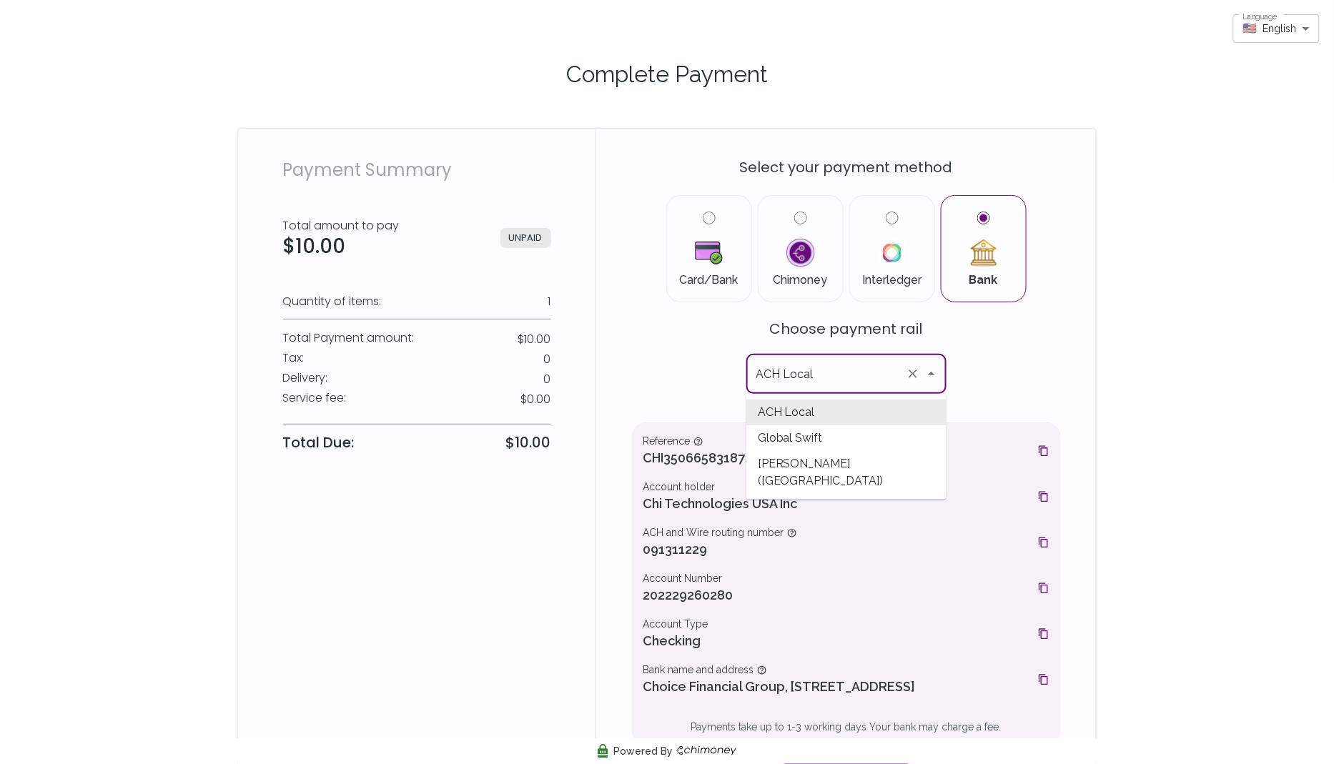
click at [975, 376] on div "Select your payment method Card/Bank Chimoney Interledger Bank Choose payment r…" at bounding box center [846, 468] width 429 height 644
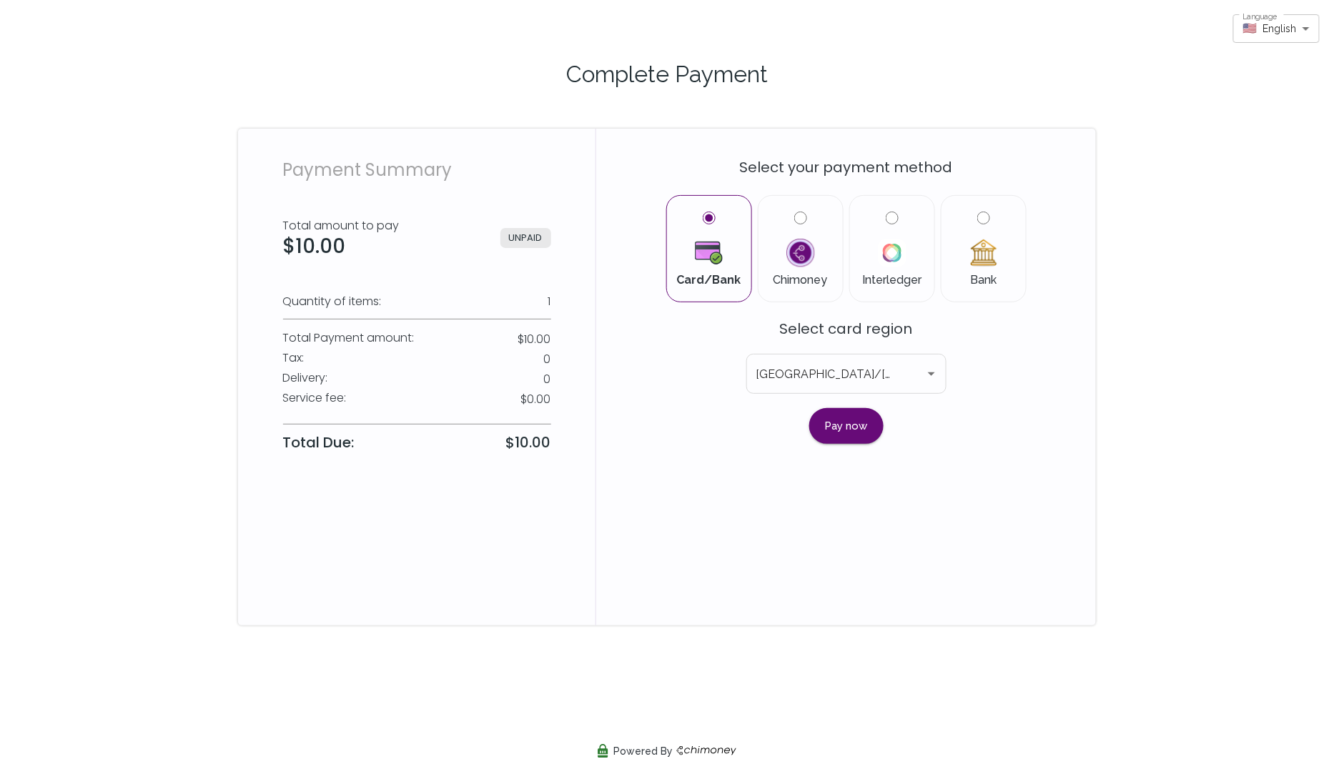
click at [986, 212] on input "Bank" at bounding box center [984, 218] width 13 height 13
radio input "true"
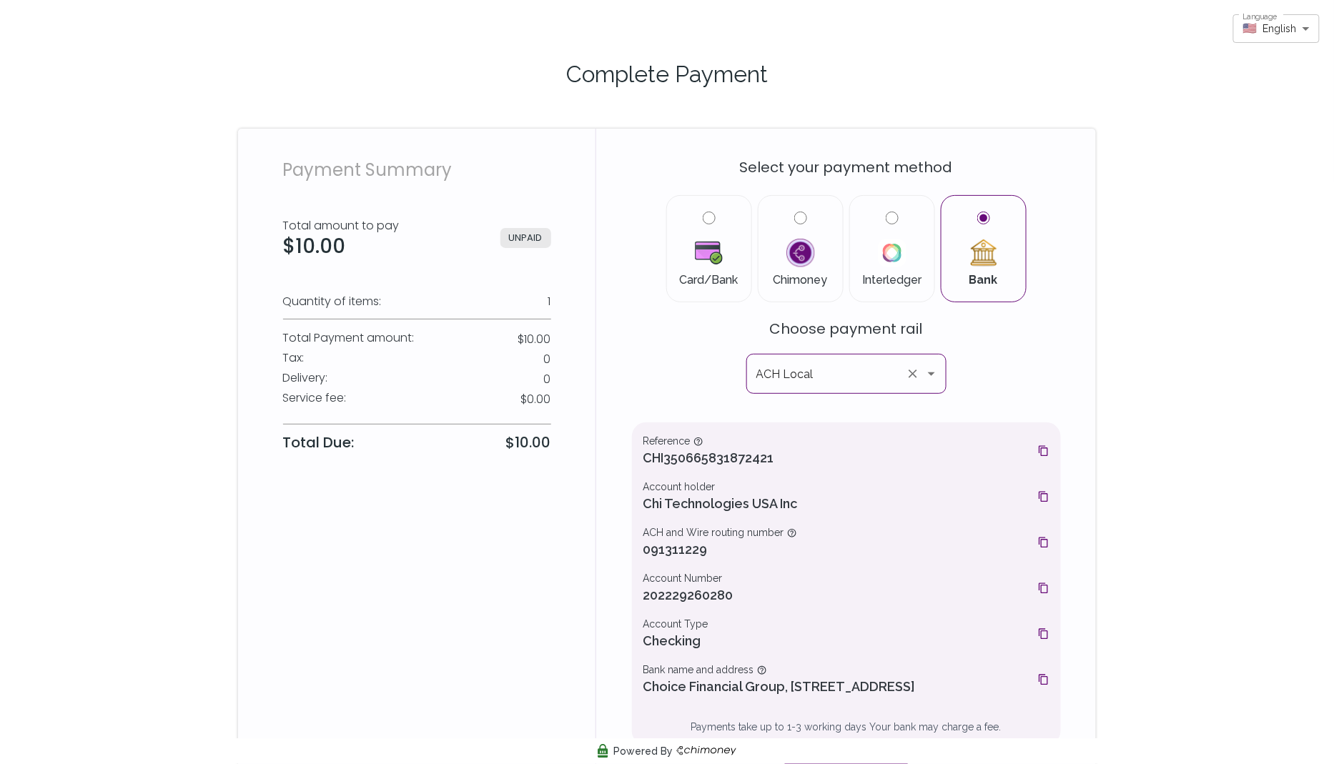
click at [930, 371] on icon "Open" at bounding box center [931, 373] width 17 height 17
click at [995, 374] on div "Select your payment method Card/Bank Chimoney Interledger Bank Choose payment r…" at bounding box center [846, 468] width 429 height 644
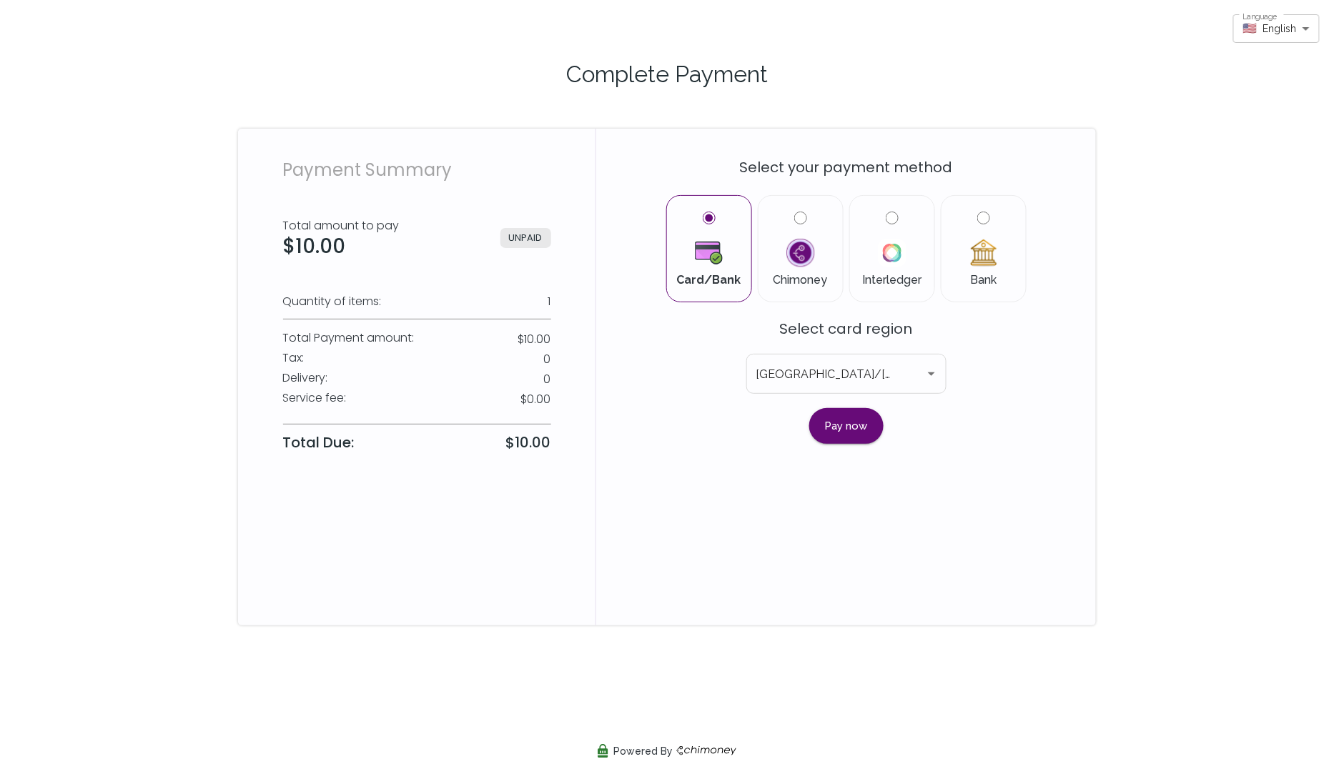
click at [980, 219] on input "Bank" at bounding box center [984, 218] width 13 height 13
radio input "true"
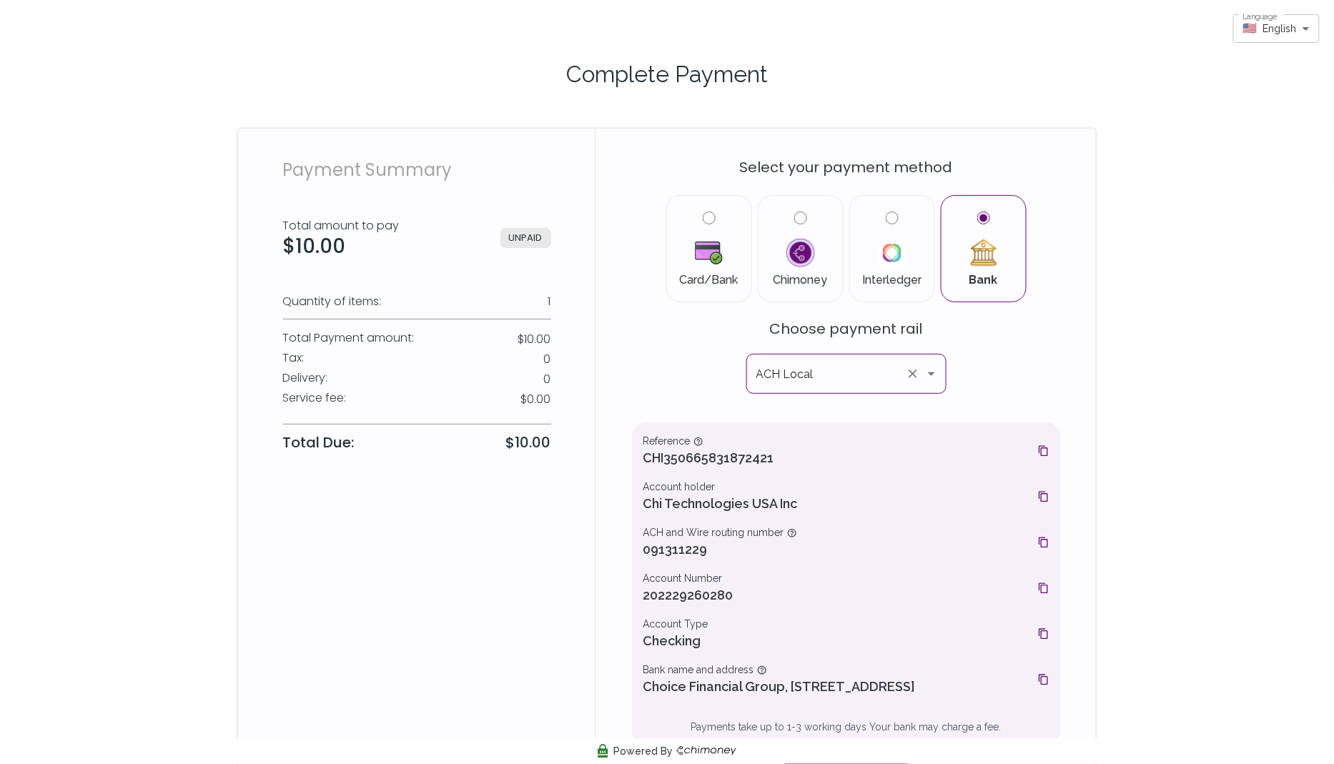
click at [929, 369] on icon "Open" at bounding box center [931, 373] width 17 height 17
